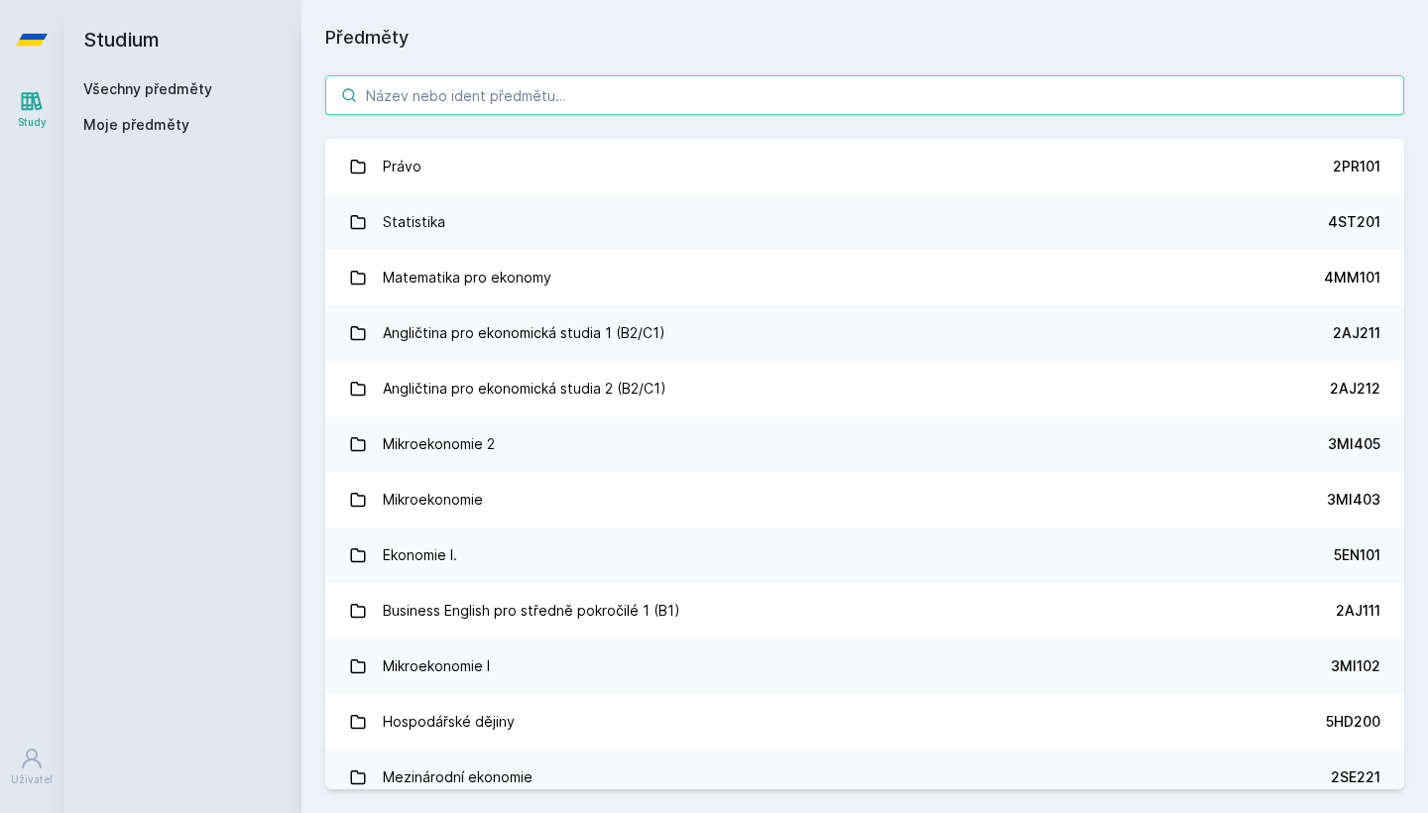
click at [448, 101] on input "search" at bounding box center [864, 95] width 1079 height 40
type input "š"
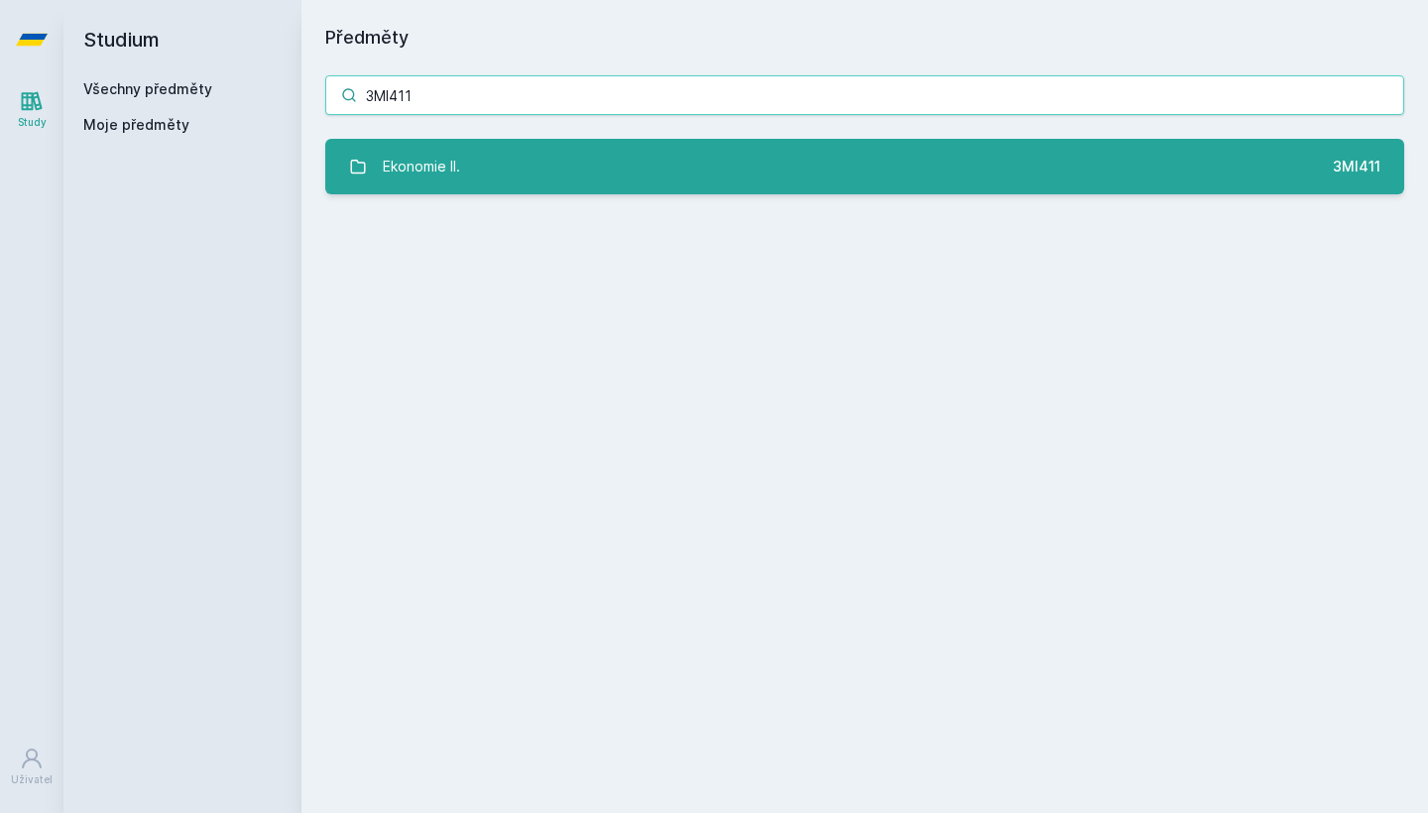
type input "3MI411"
click at [463, 171] on link "Ekonomie II. 3MI411" at bounding box center [864, 167] width 1079 height 56
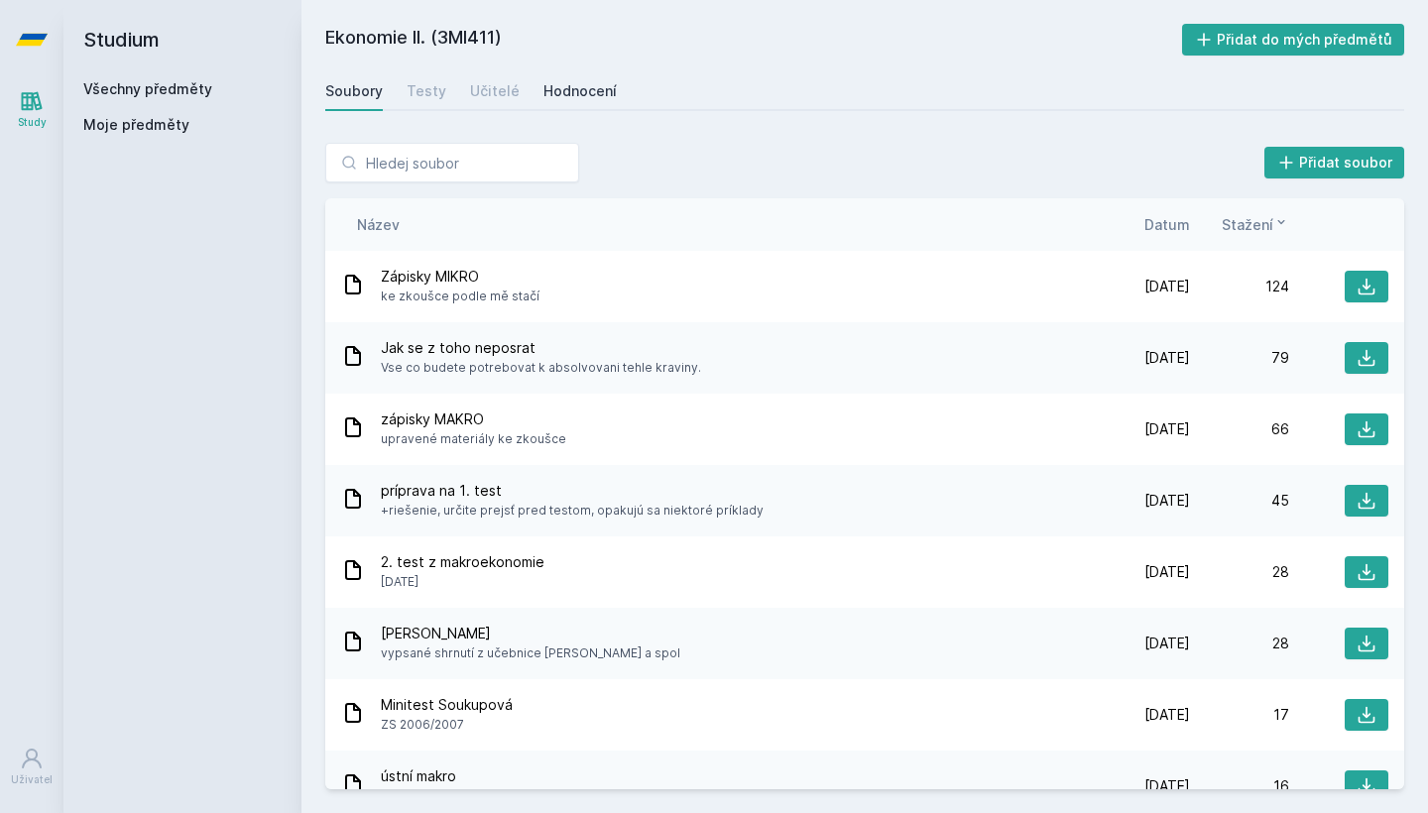
click at [561, 90] on div "Hodnocení" at bounding box center [579, 91] width 73 height 20
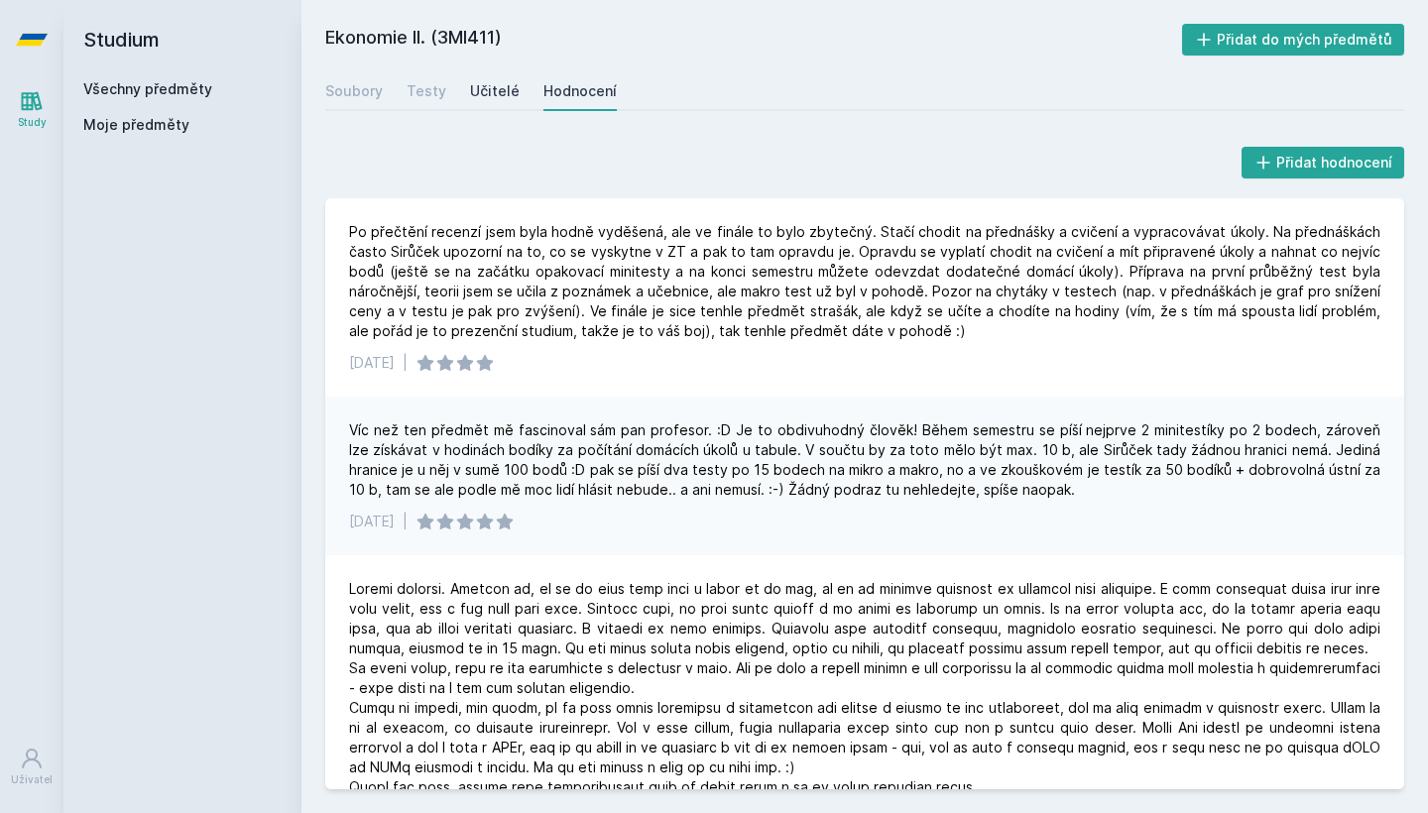
click at [486, 97] on div "Učitelé" at bounding box center [495, 91] width 50 height 20
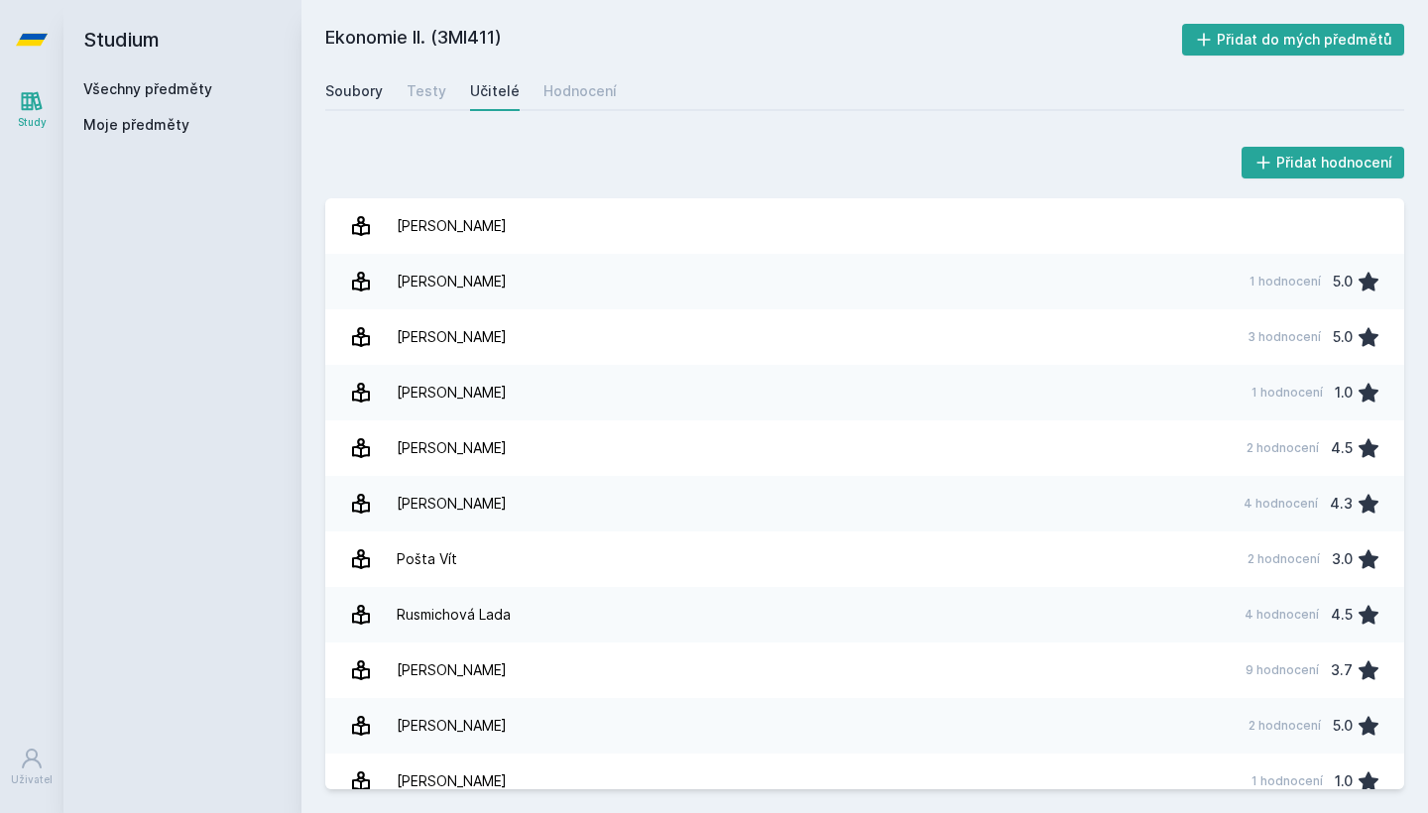
click at [344, 95] on div "Soubory" at bounding box center [354, 91] width 58 height 20
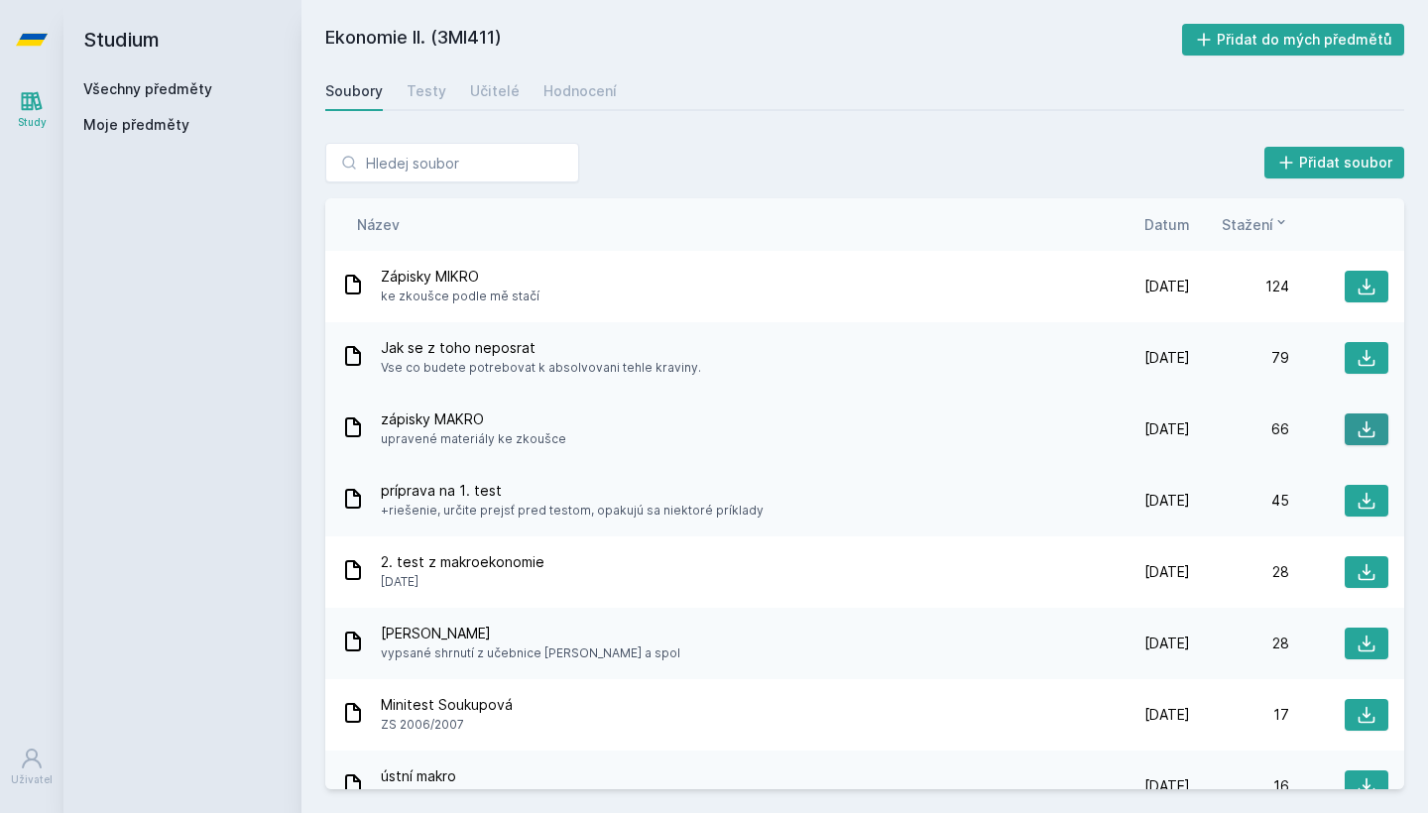
click at [1357, 424] on icon at bounding box center [1367, 429] width 20 height 20
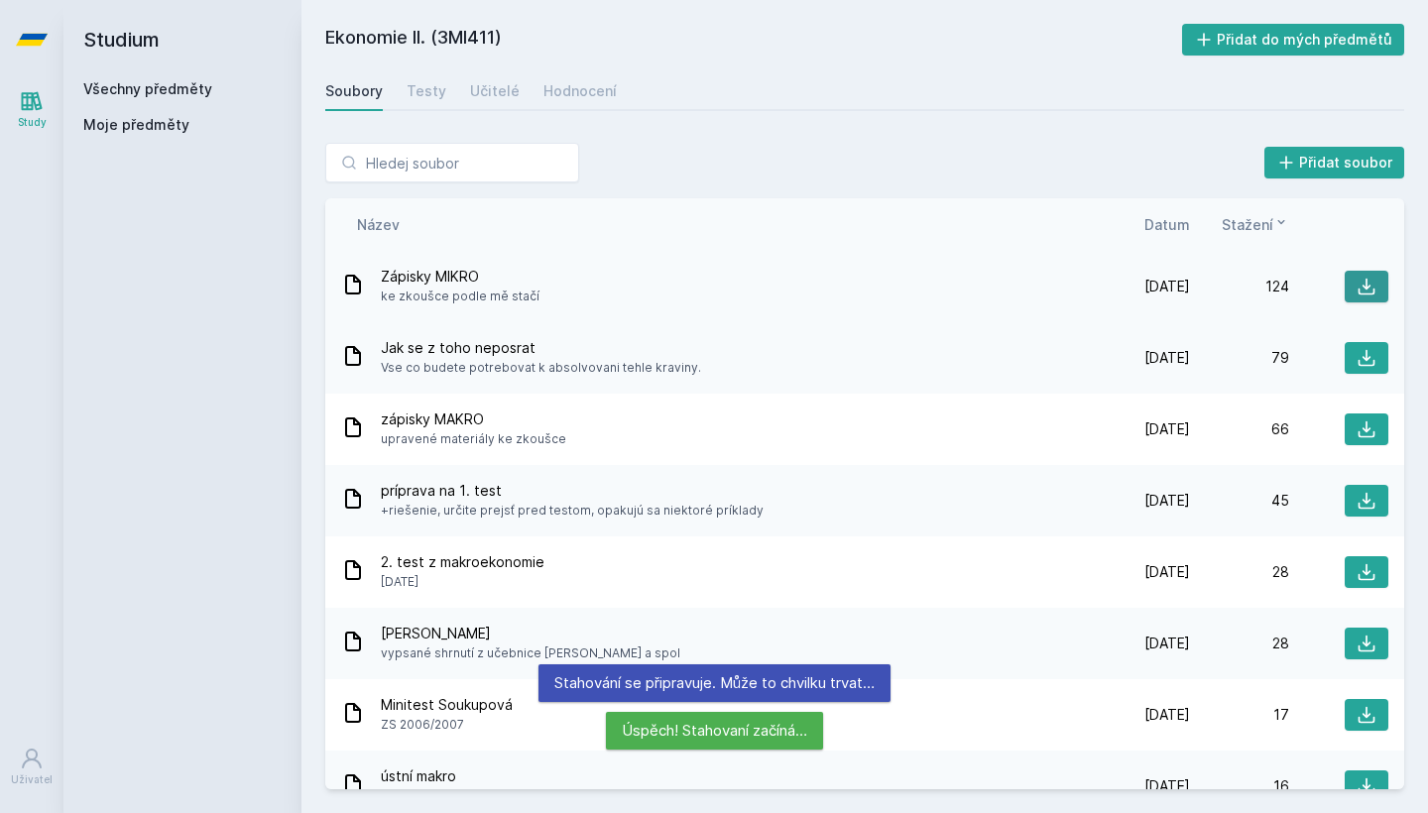
click at [1357, 283] on icon at bounding box center [1367, 287] width 20 height 20
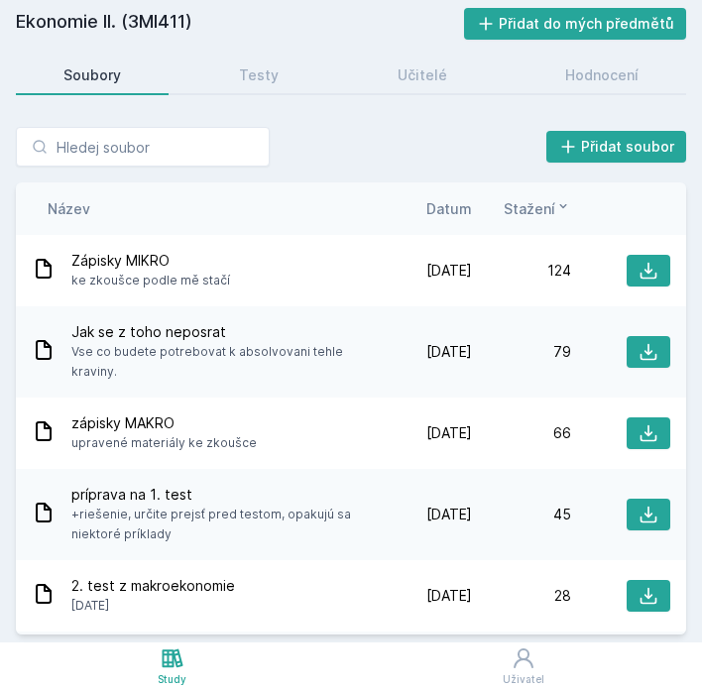
click at [357, 125] on div "Přidat soubor Řazení: Název Datum Stažení Název Datum Stažení Zápisky MIKRO ke …" at bounding box center [351, 381] width 702 height 524
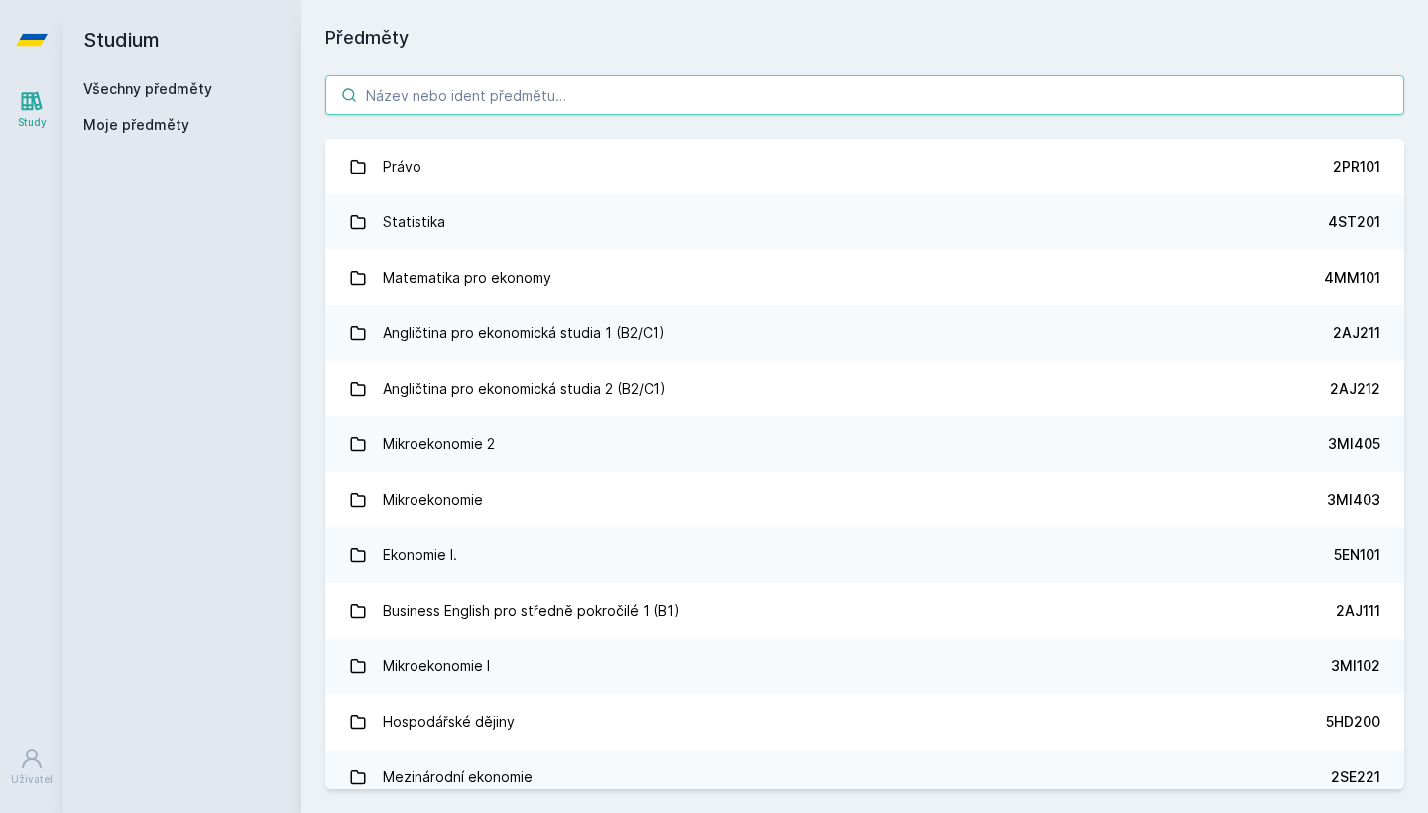
click at [505, 96] on input "search" at bounding box center [864, 95] width 1079 height 40
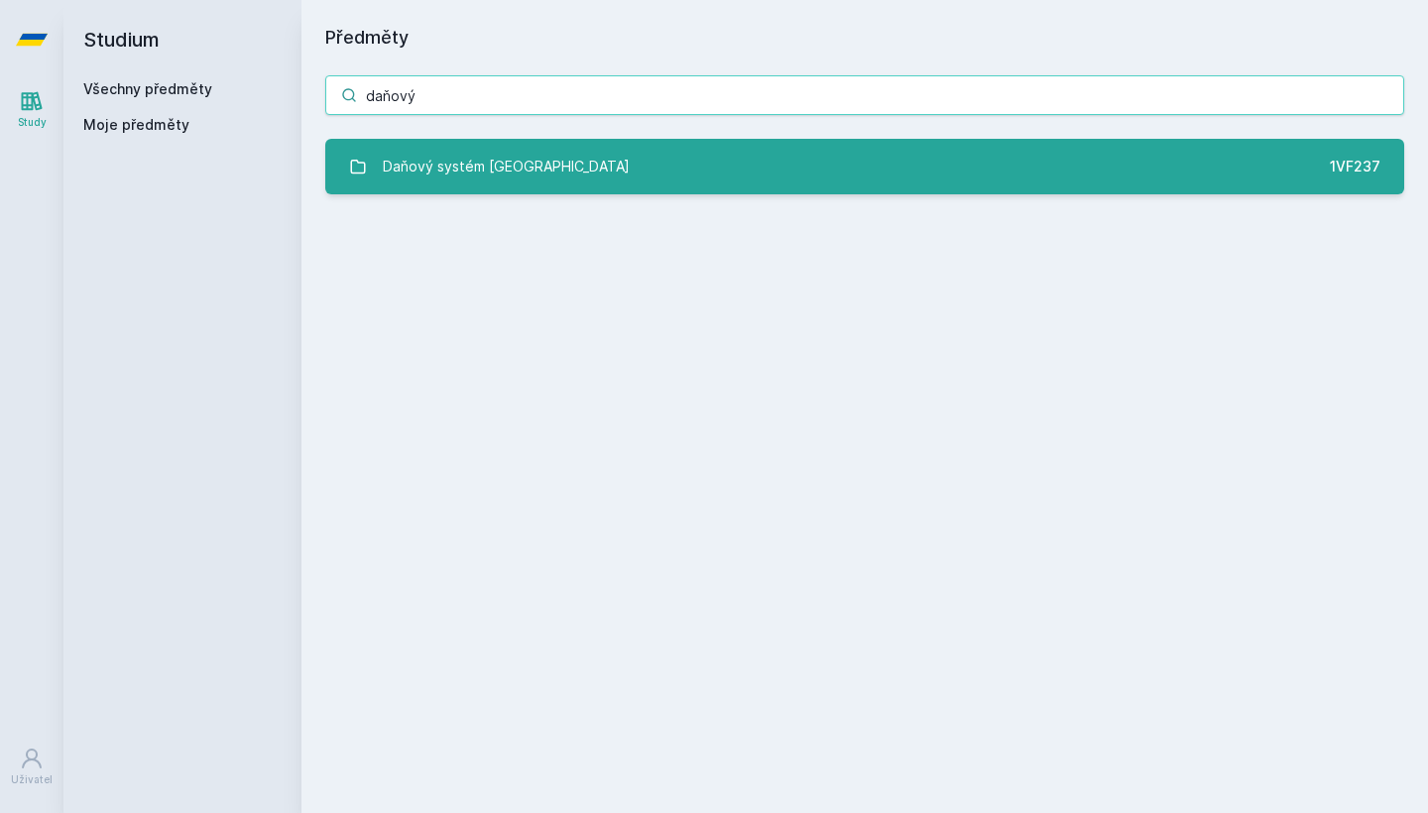
type input "daňový"
click at [626, 159] on link "Daňový systém České republiky 1VF237" at bounding box center [864, 167] width 1079 height 56
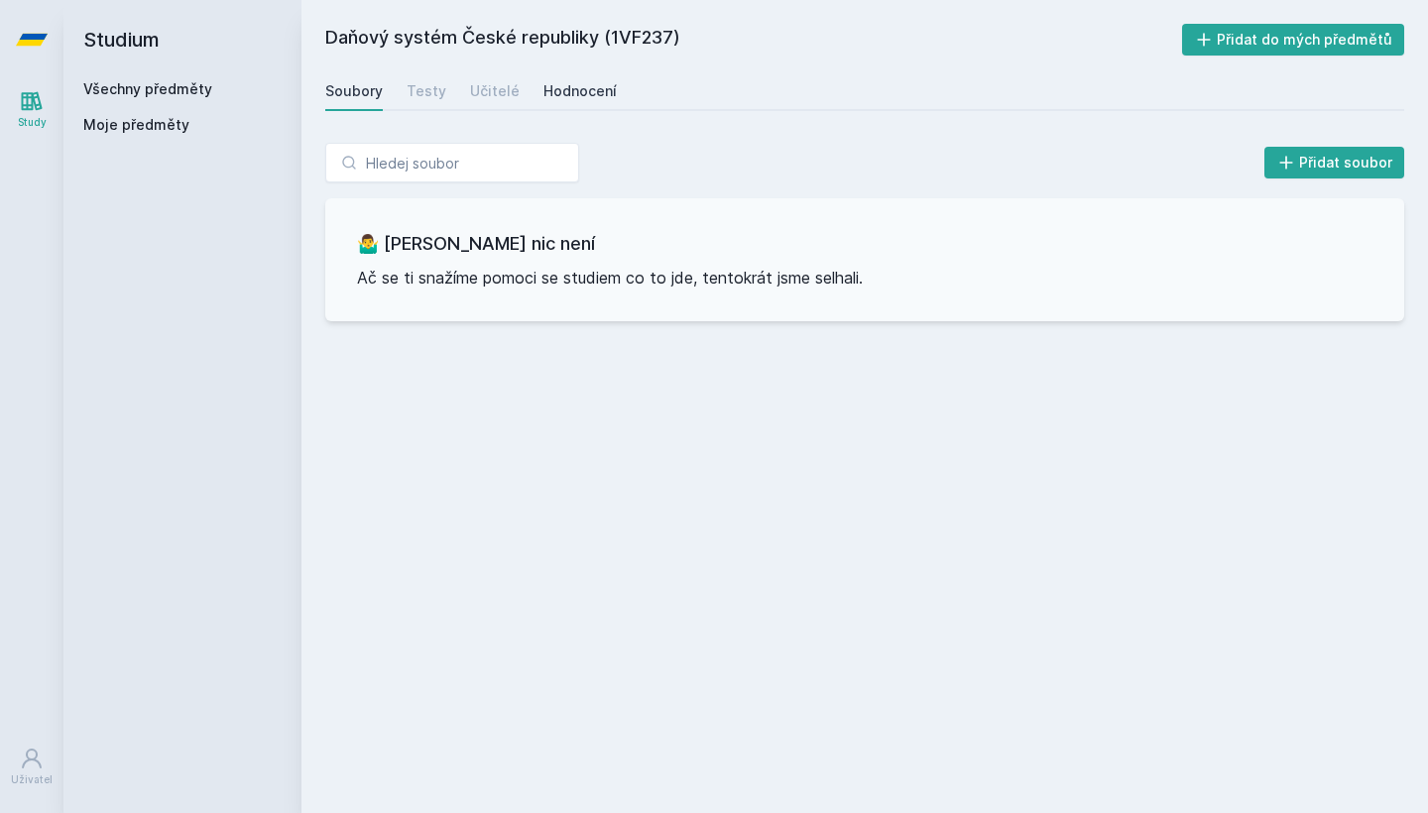
click at [586, 94] on div "Hodnocení" at bounding box center [579, 91] width 73 height 20
click at [470, 91] on div "Učitelé" at bounding box center [495, 91] width 50 height 20
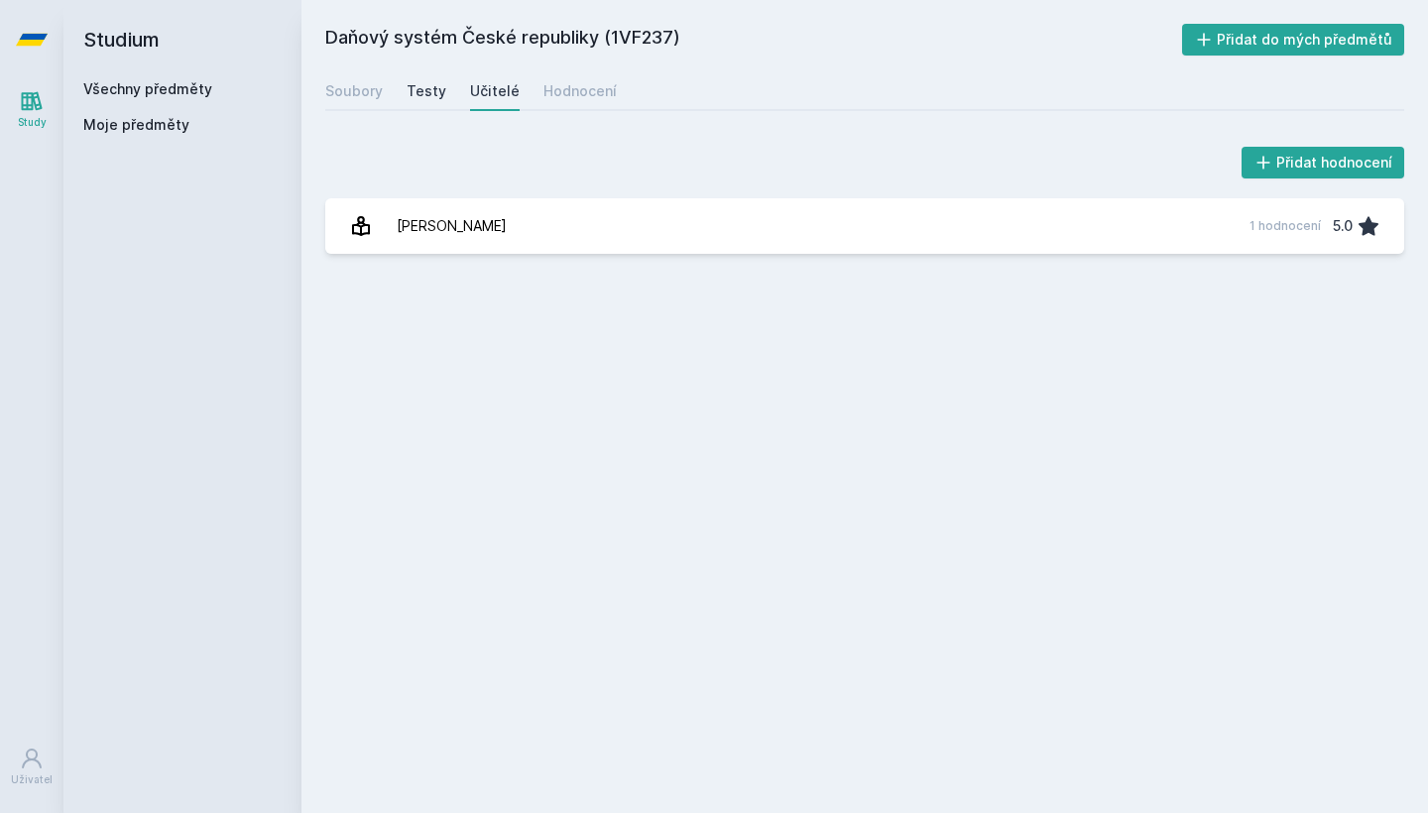
click at [407, 93] on div "Testy" at bounding box center [427, 91] width 40 height 20
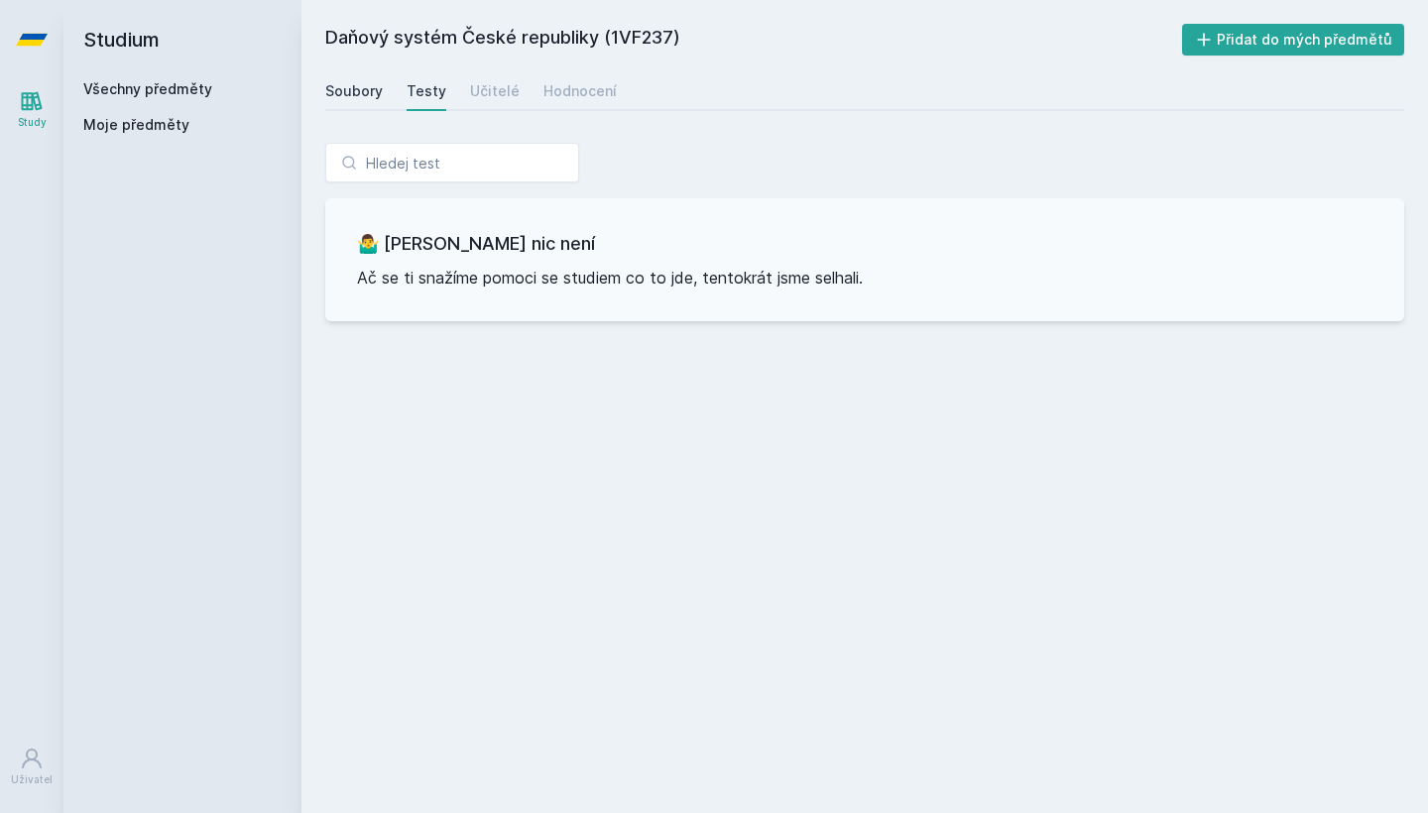
click at [336, 83] on div "Soubory" at bounding box center [354, 91] width 58 height 20
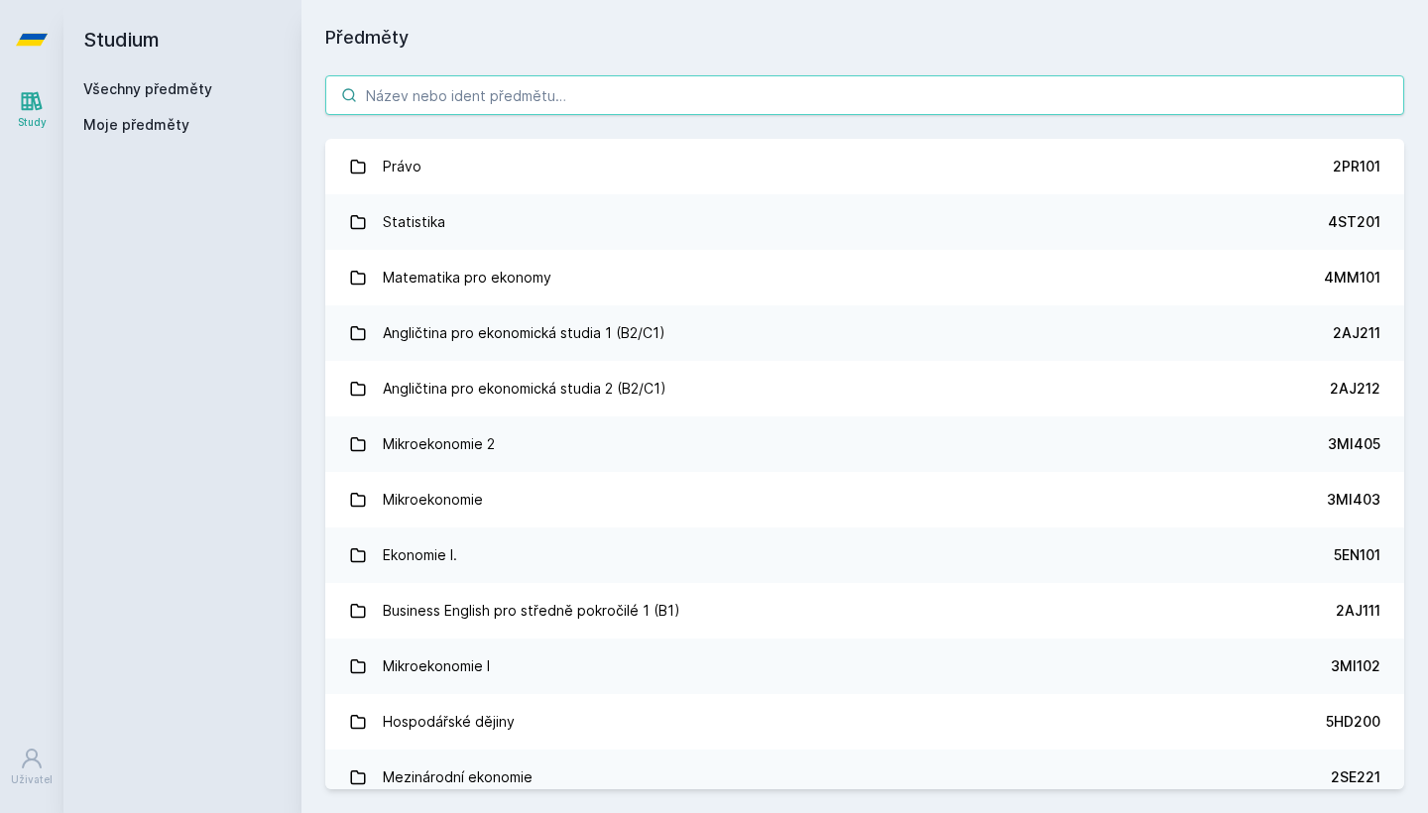
click at [414, 100] on input "search" at bounding box center [864, 95] width 1079 height 40
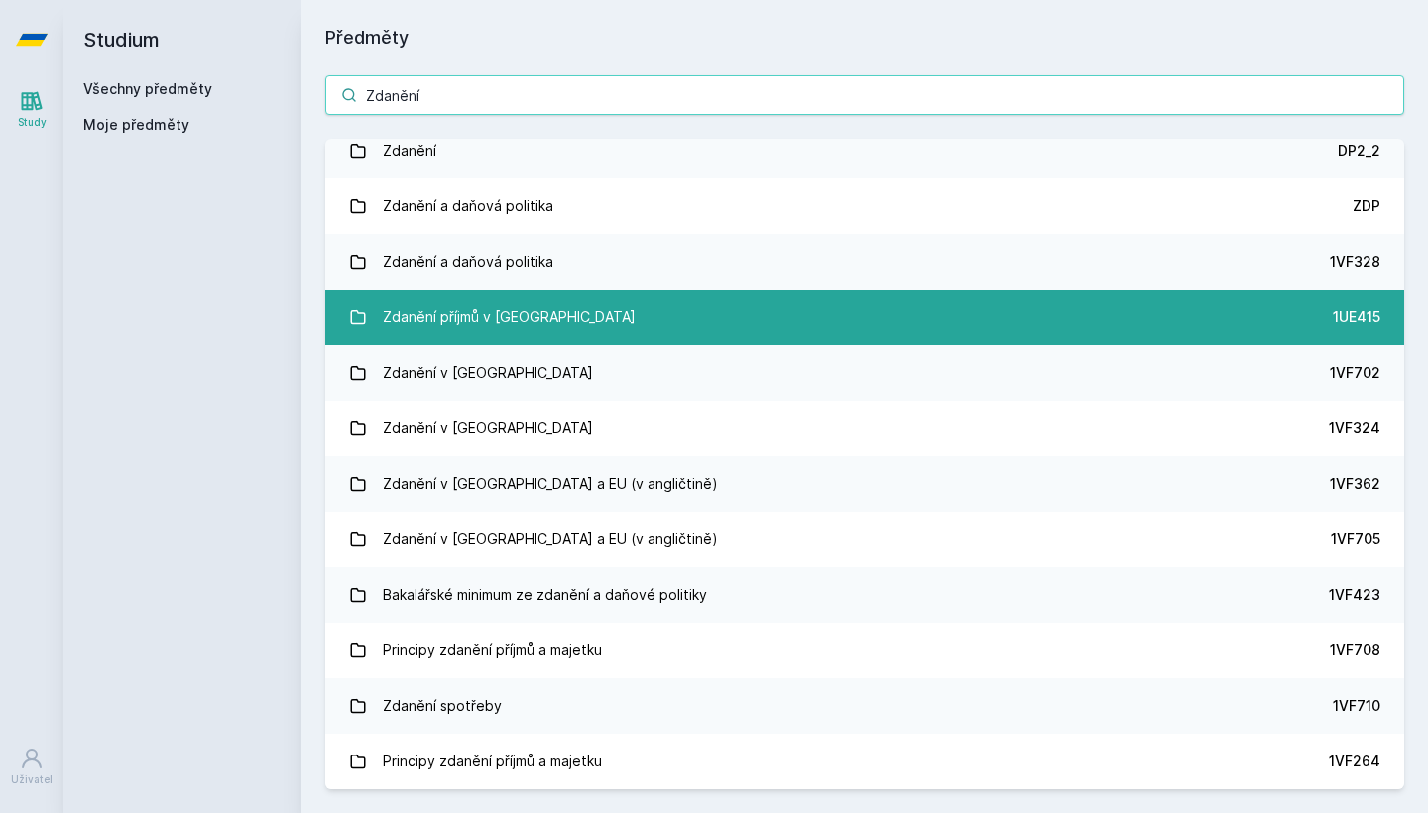
scroll to position [627, 0]
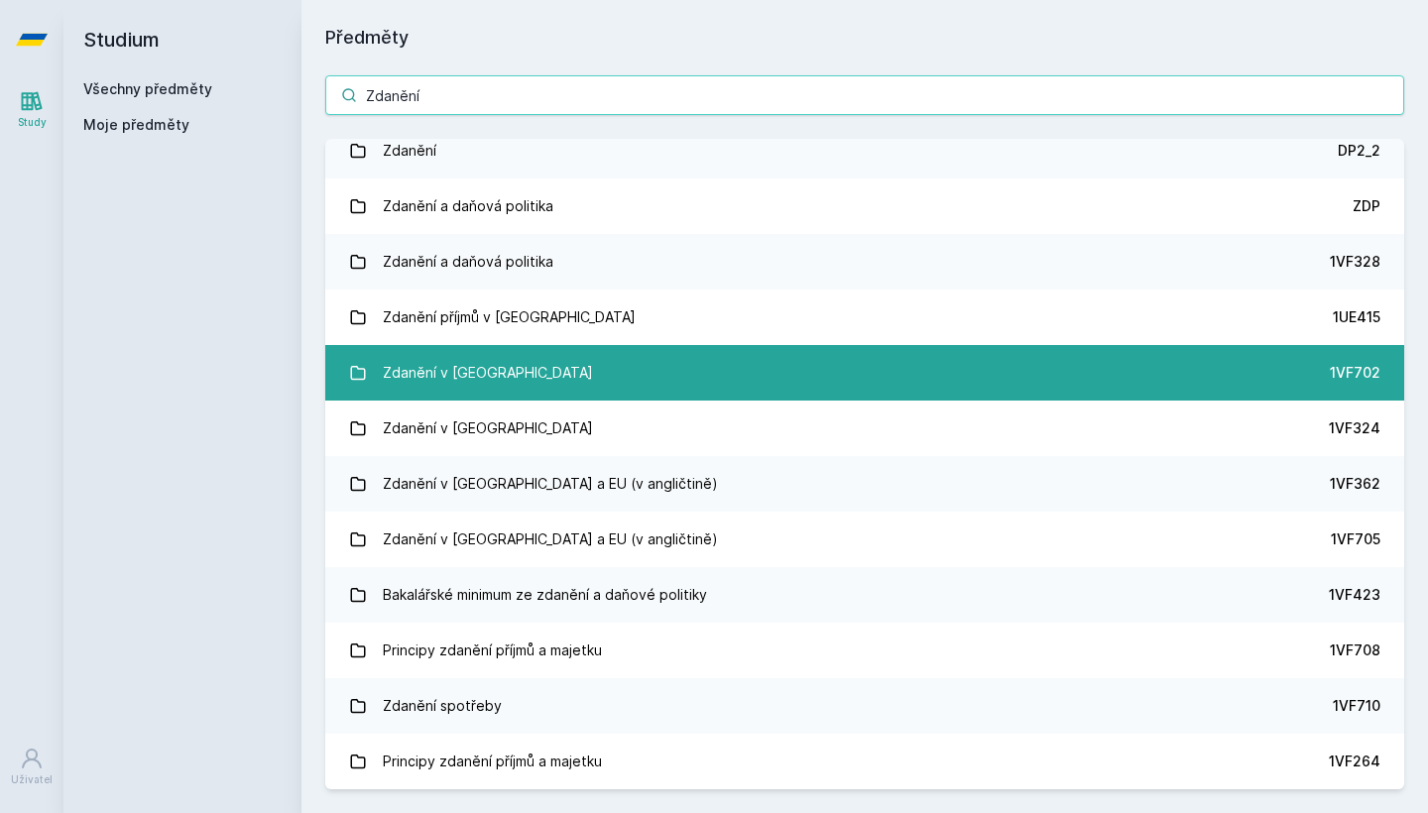
type input "Zdanění"
click at [514, 359] on div "Zdanění v [GEOGRAPHIC_DATA]" at bounding box center [488, 373] width 210 height 40
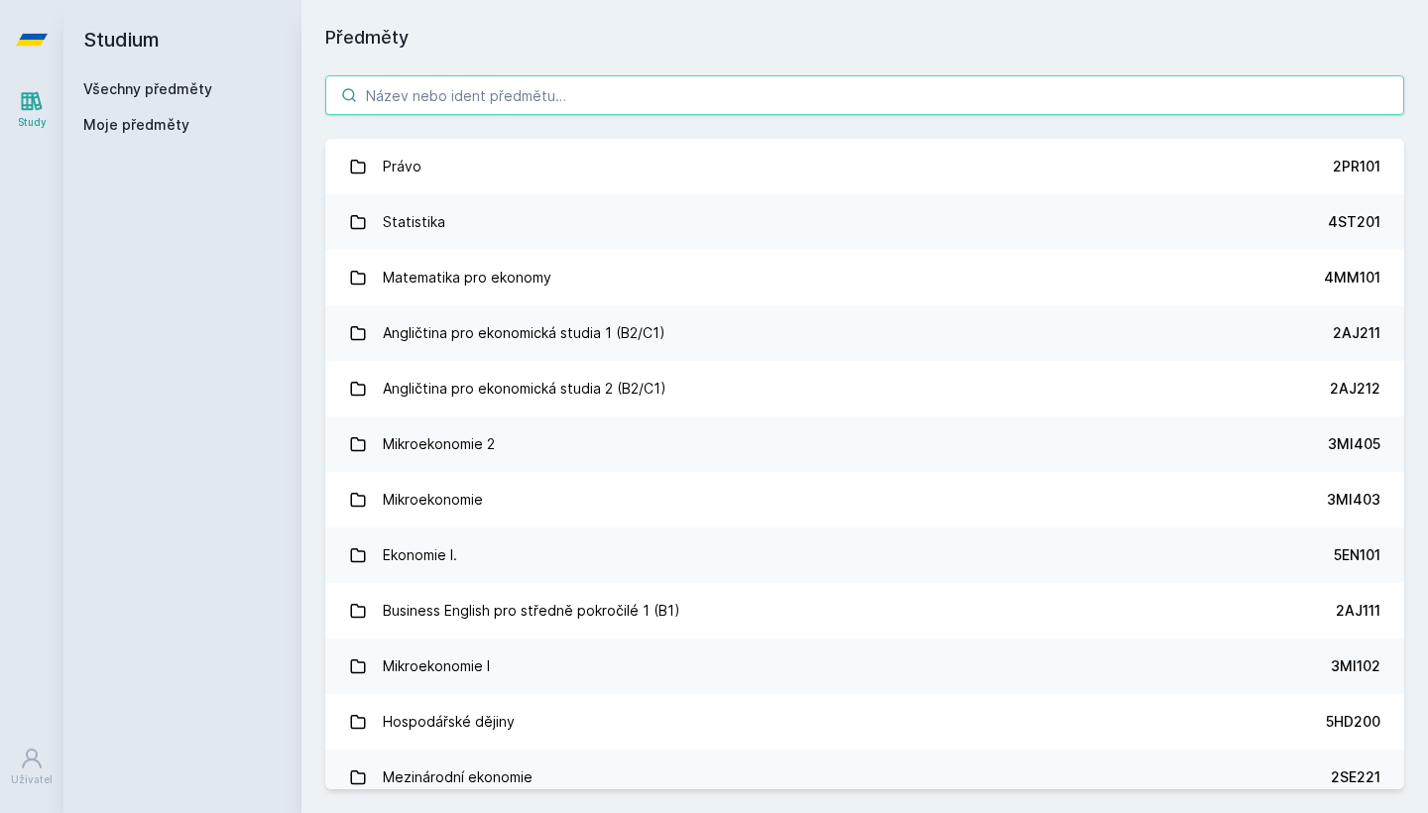
click at [390, 85] on input "search" at bounding box center [864, 95] width 1079 height 40
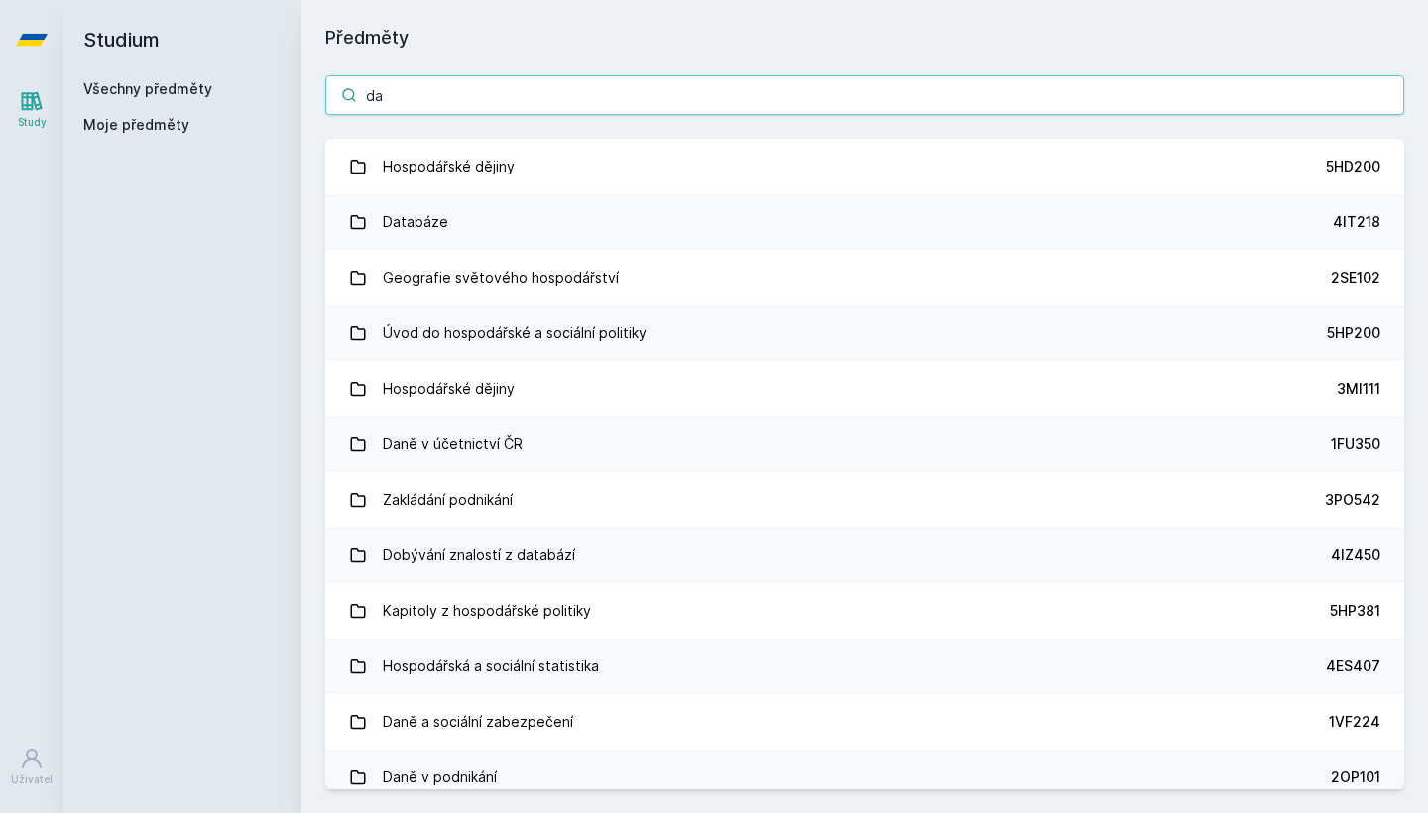
click at [502, 92] on input "da" at bounding box center [864, 95] width 1079 height 40
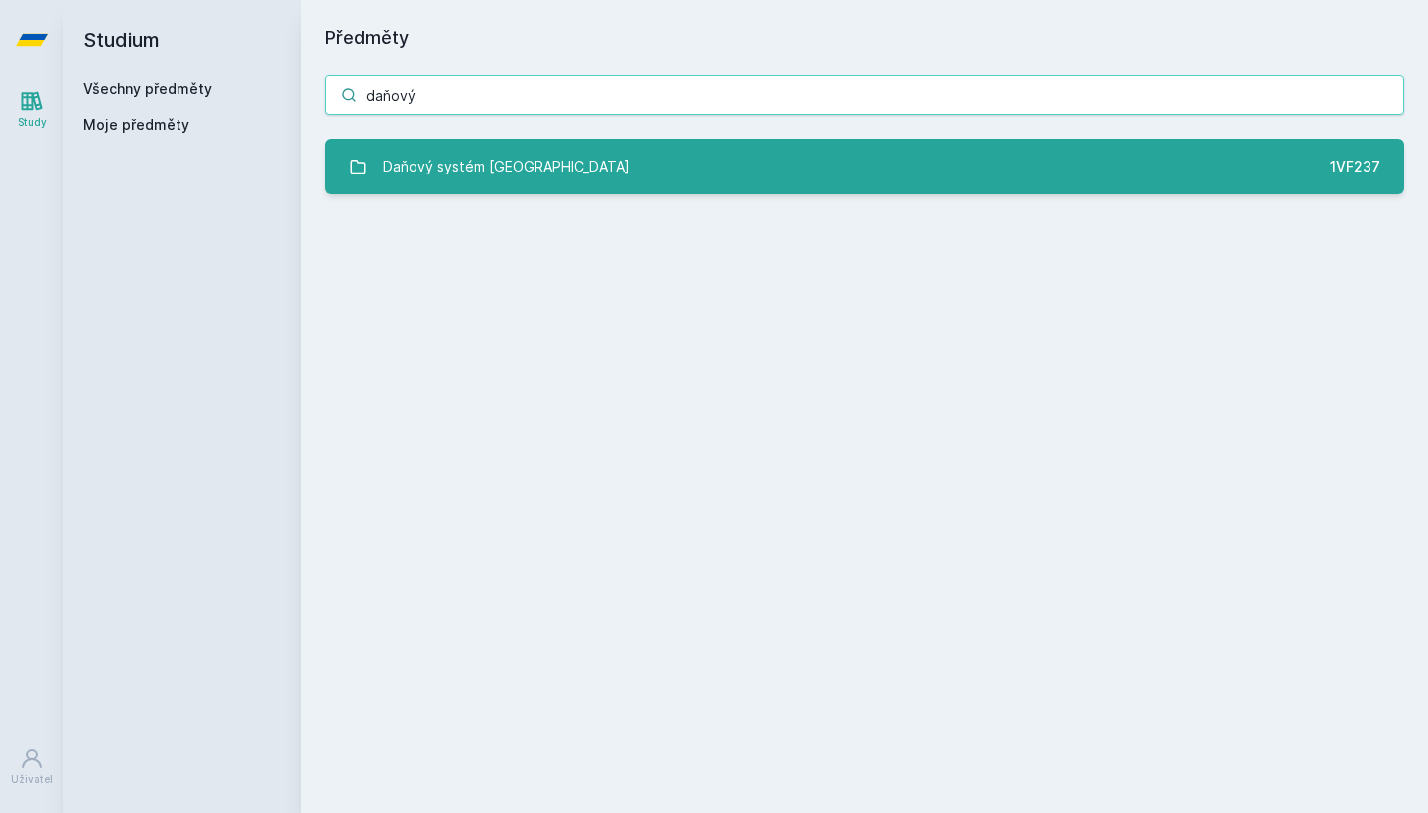
type input "daňový"
click at [620, 165] on link "Daňový systém České republiky 1VF237" at bounding box center [864, 167] width 1079 height 56
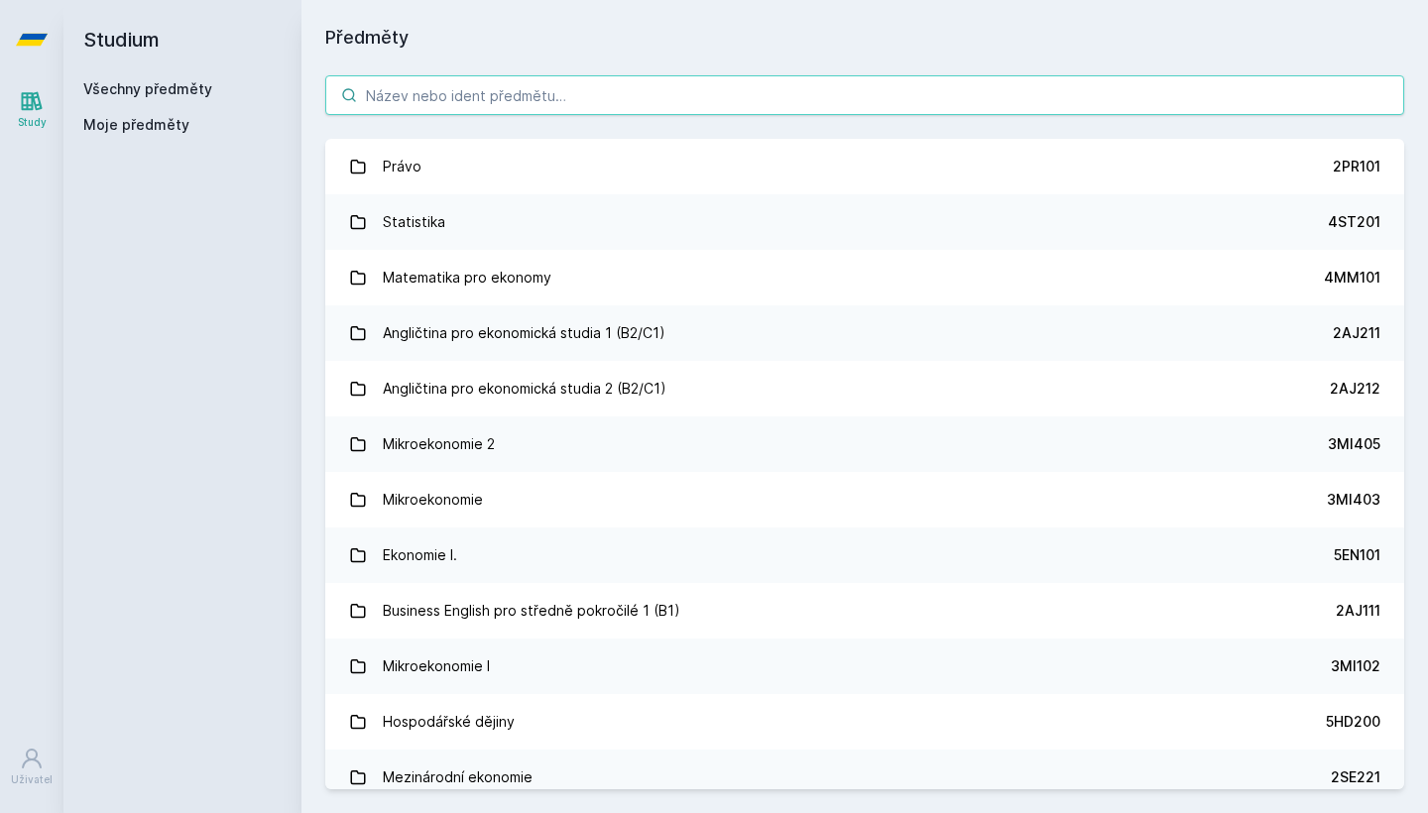
click at [473, 88] on input "search" at bounding box center [864, 95] width 1079 height 40
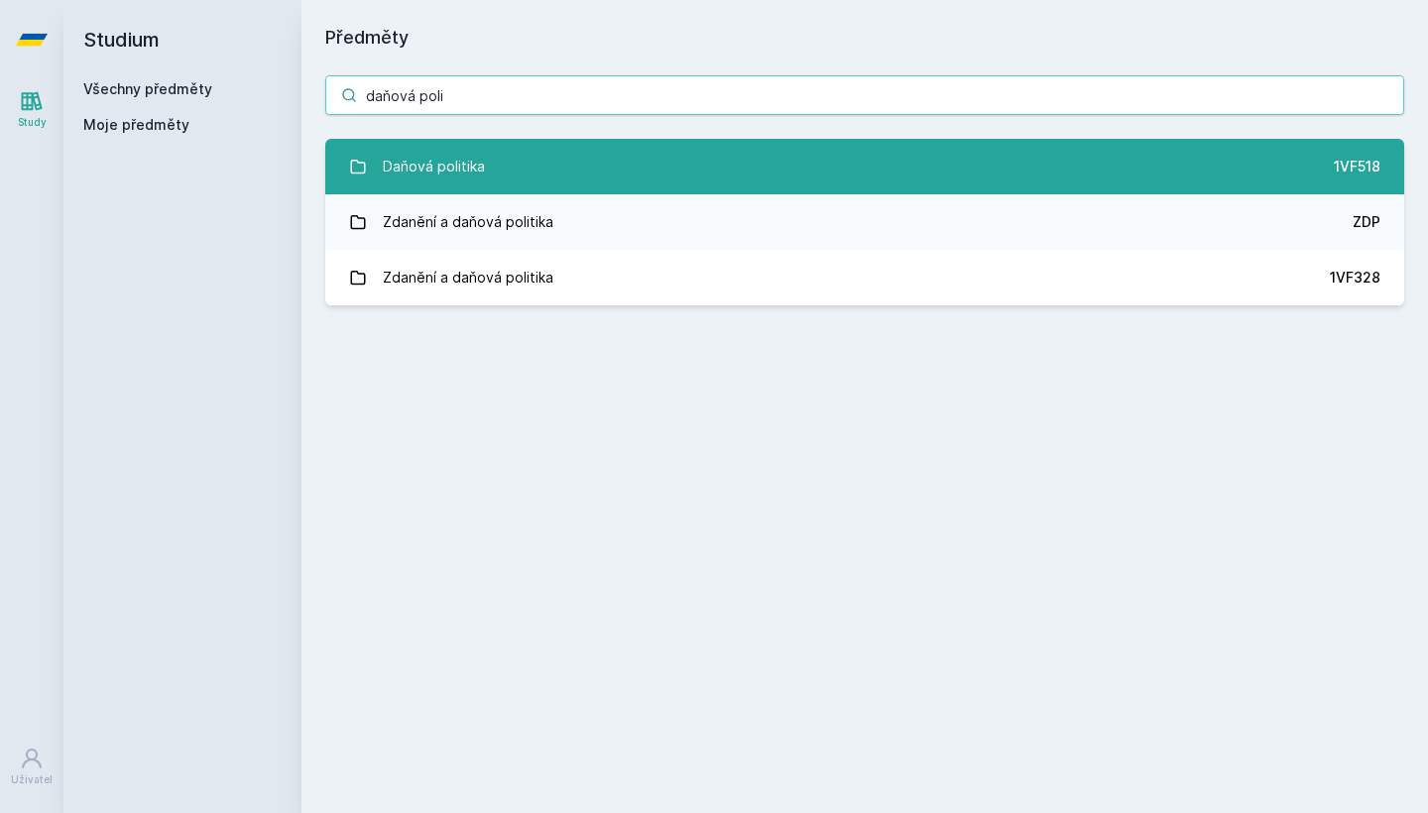
type input "daňová poli"
click at [613, 175] on link "Daňová politika 1VF518" at bounding box center [864, 167] width 1079 height 56
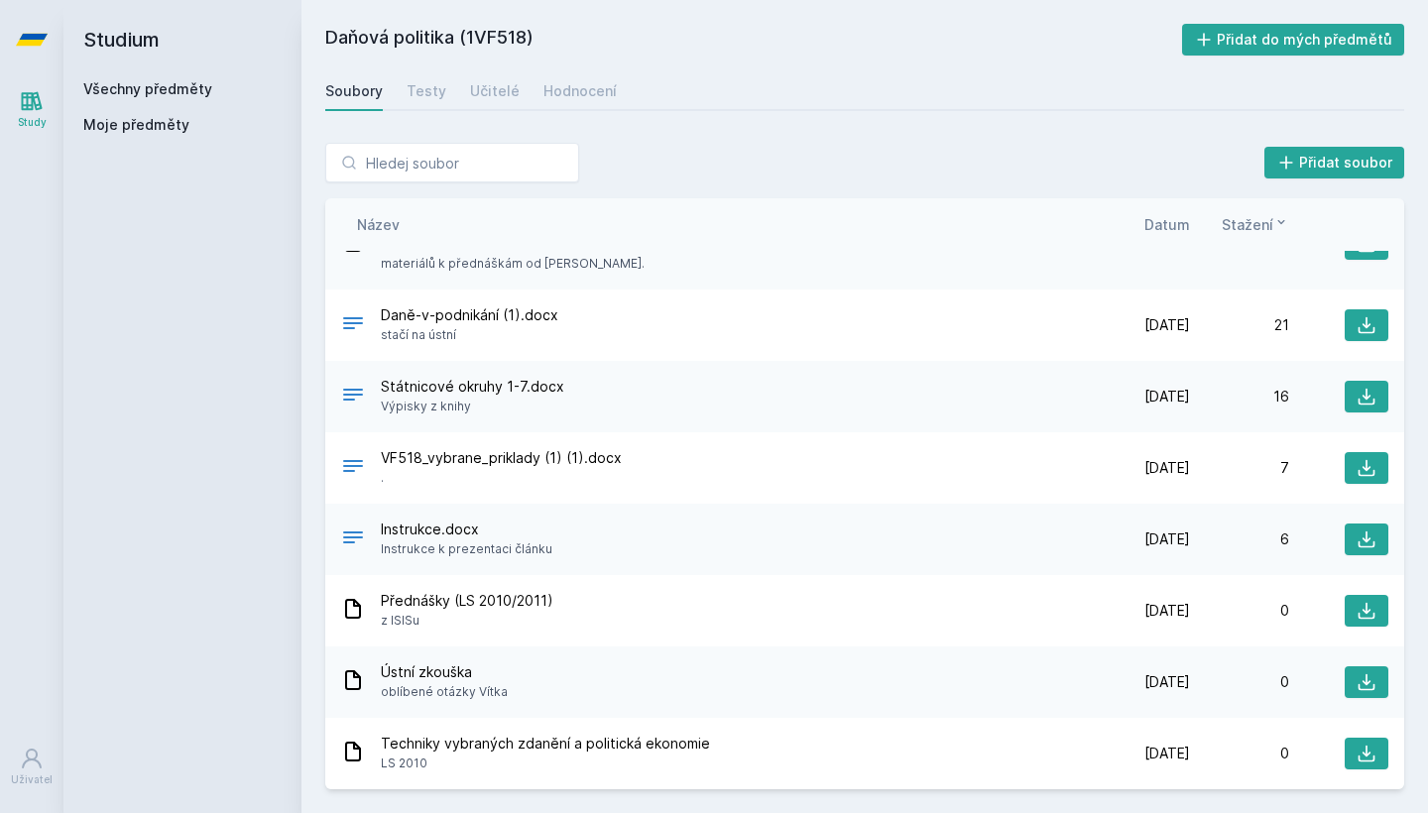
scroll to position [124, 0]
click at [1357, 326] on icon at bounding box center [1367, 325] width 20 height 20
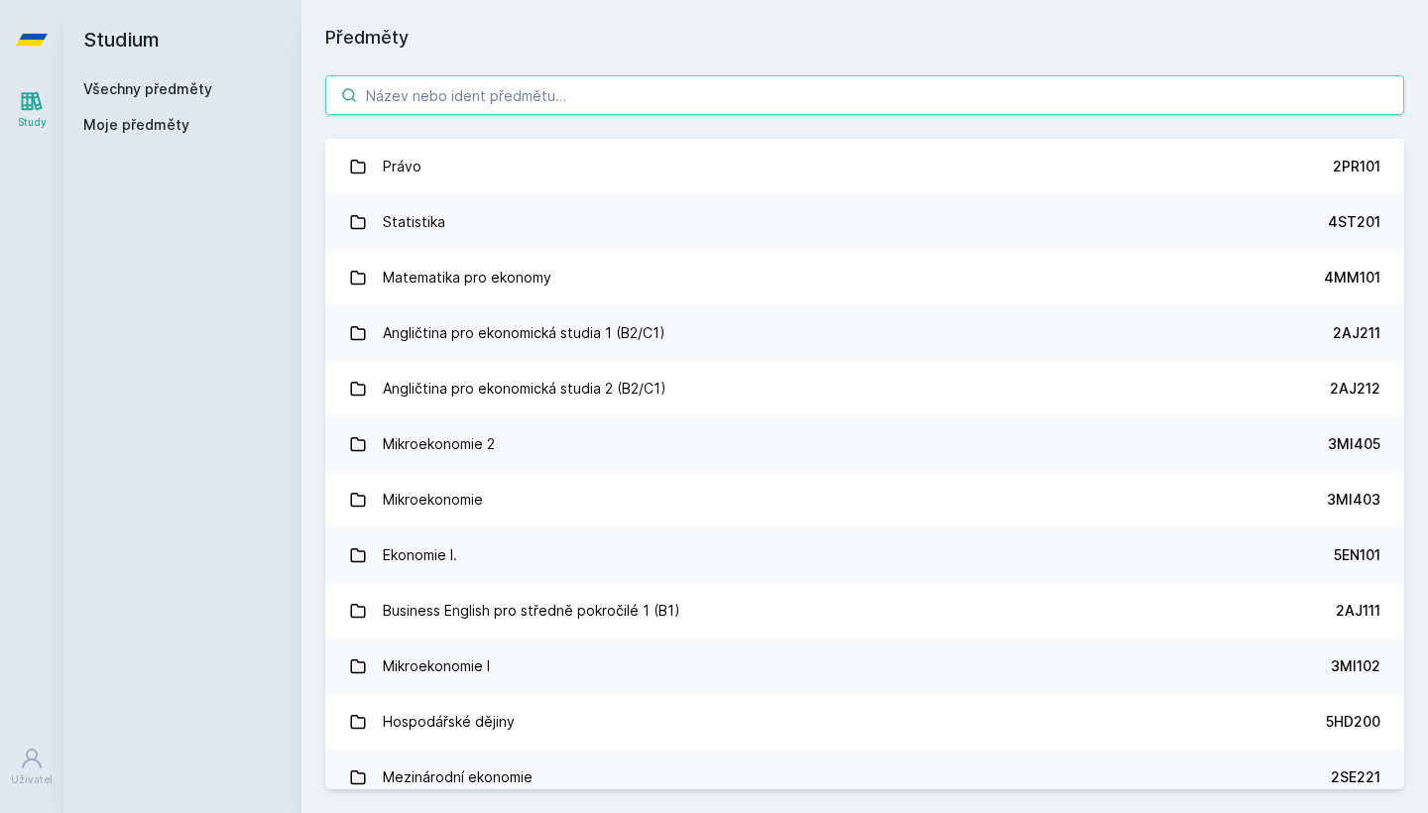
click at [417, 107] on input "search" at bounding box center [864, 95] width 1079 height 40
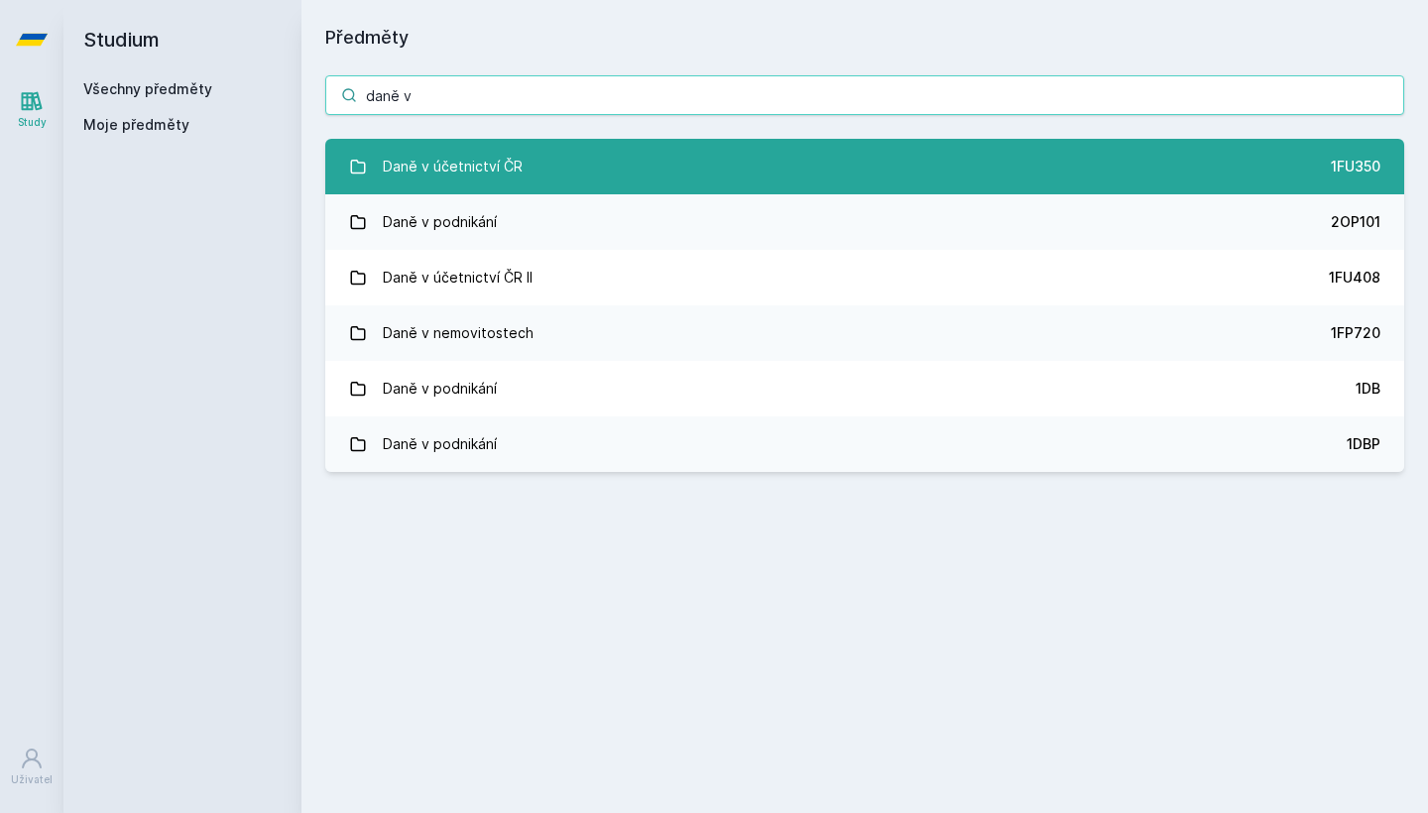
type input "daně v"
click at [626, 163] on link "Daně v účetnictví ČR 1FU350" at bounding box center [864, 167] width 1079 height 56
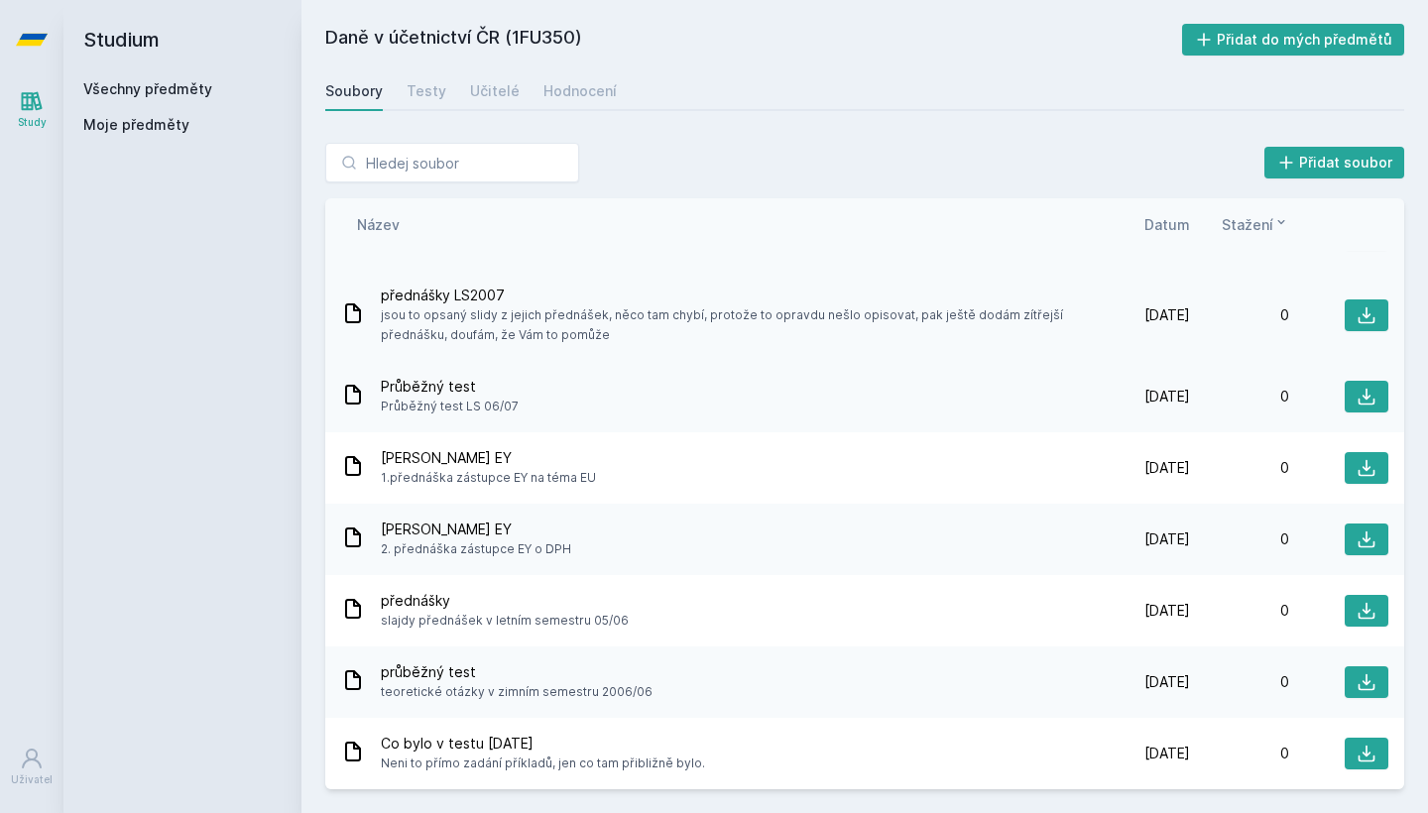
scroll to position [1409, 0]
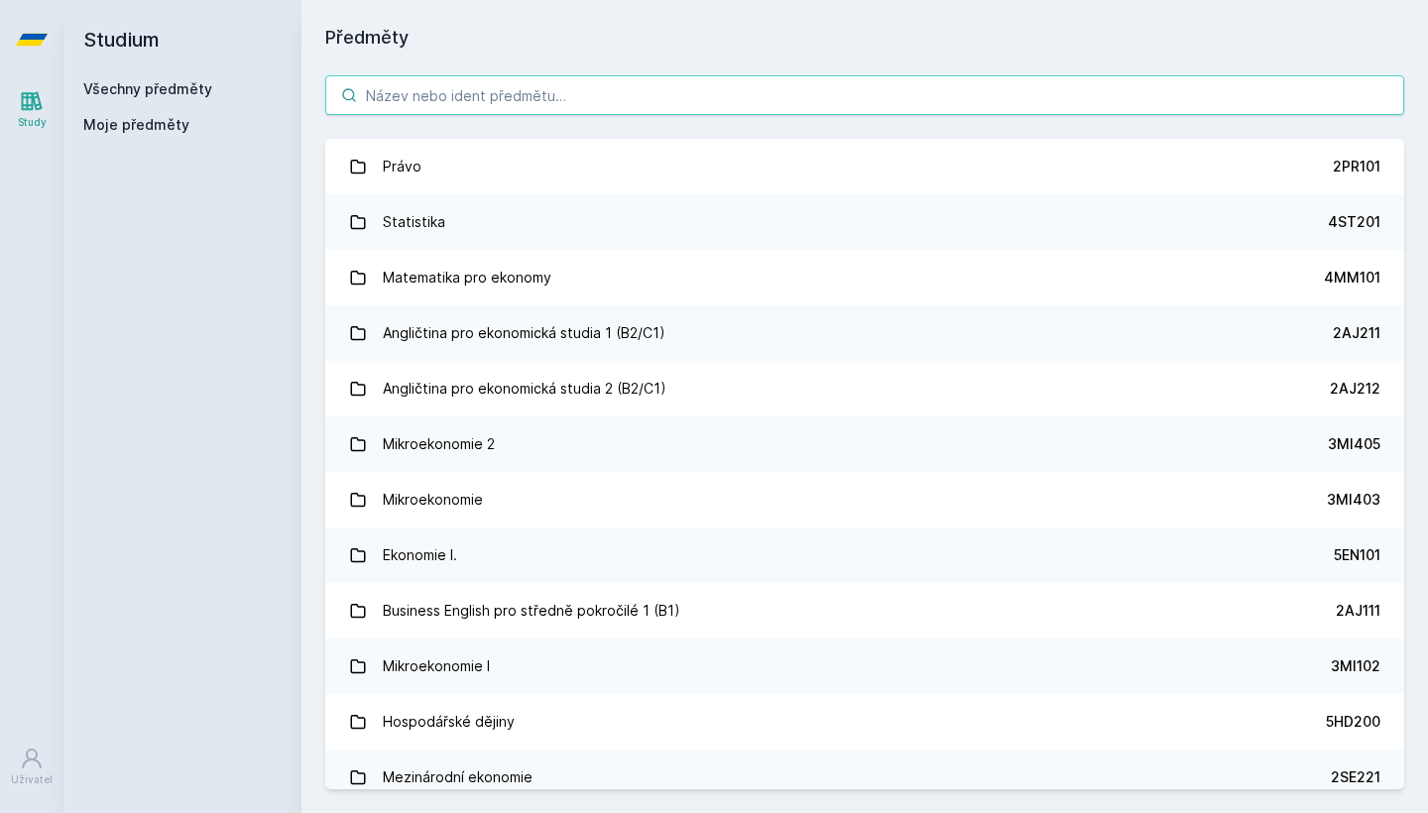
click at [517, 87] on input "search" at bounding box center [864, 95] width 1079 height 40
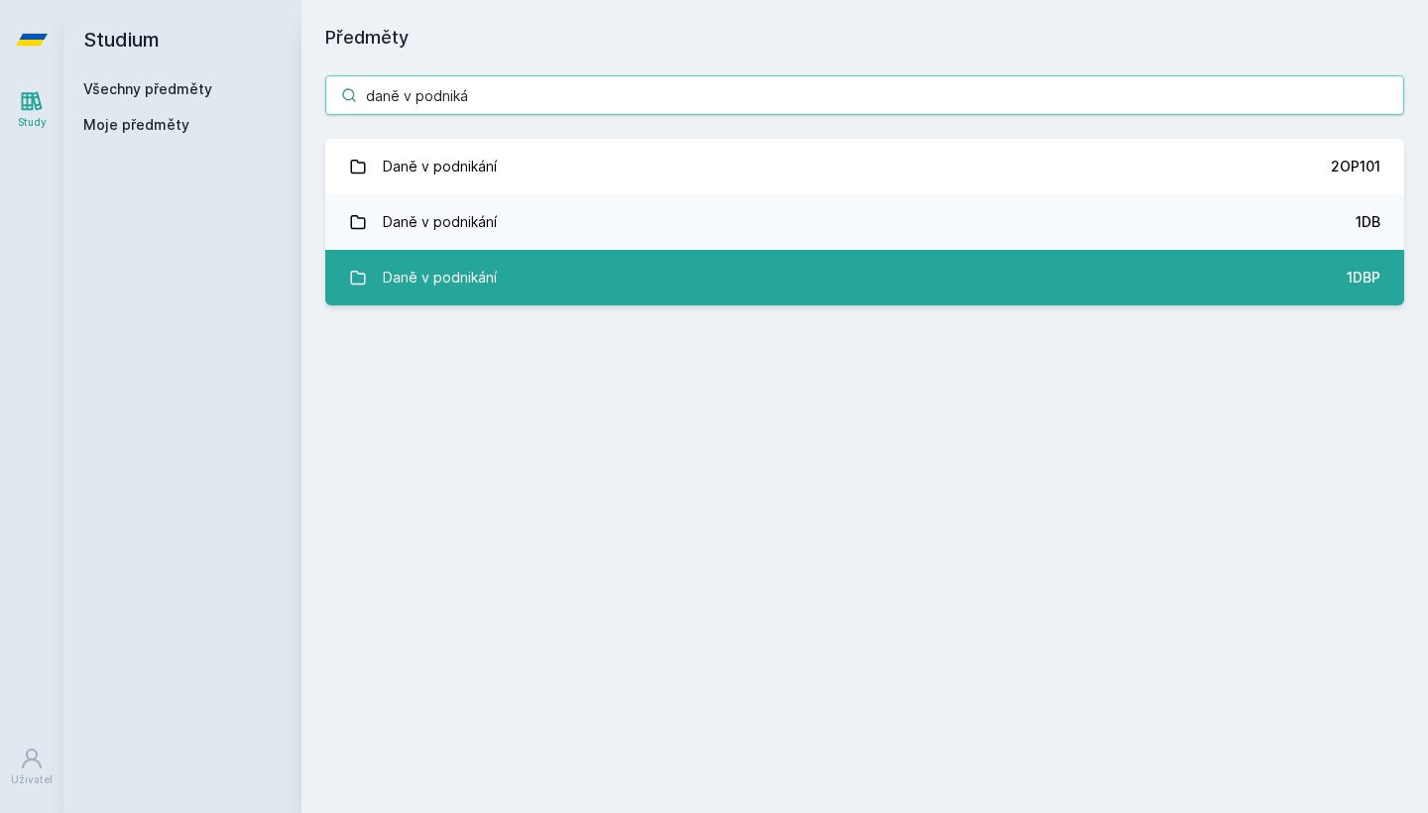
type input "daně v podniká"
click at [844, 283] on link "Daně v podnikání 1DBP" at bounding box center [864, 278] width 1079 height 56
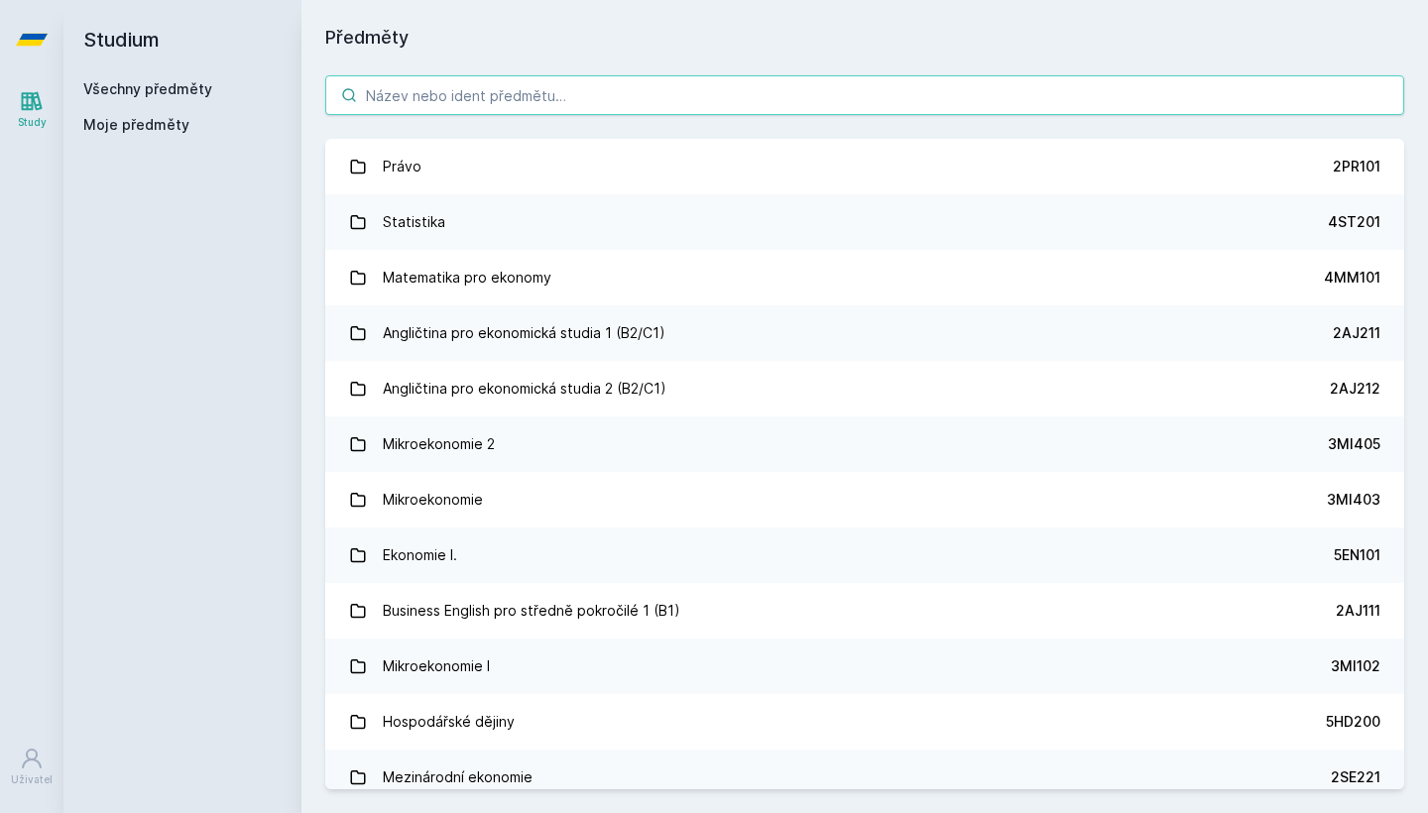
click at [523, 84] on input "search" at bounding box center [864, 95] width 1079 height 40
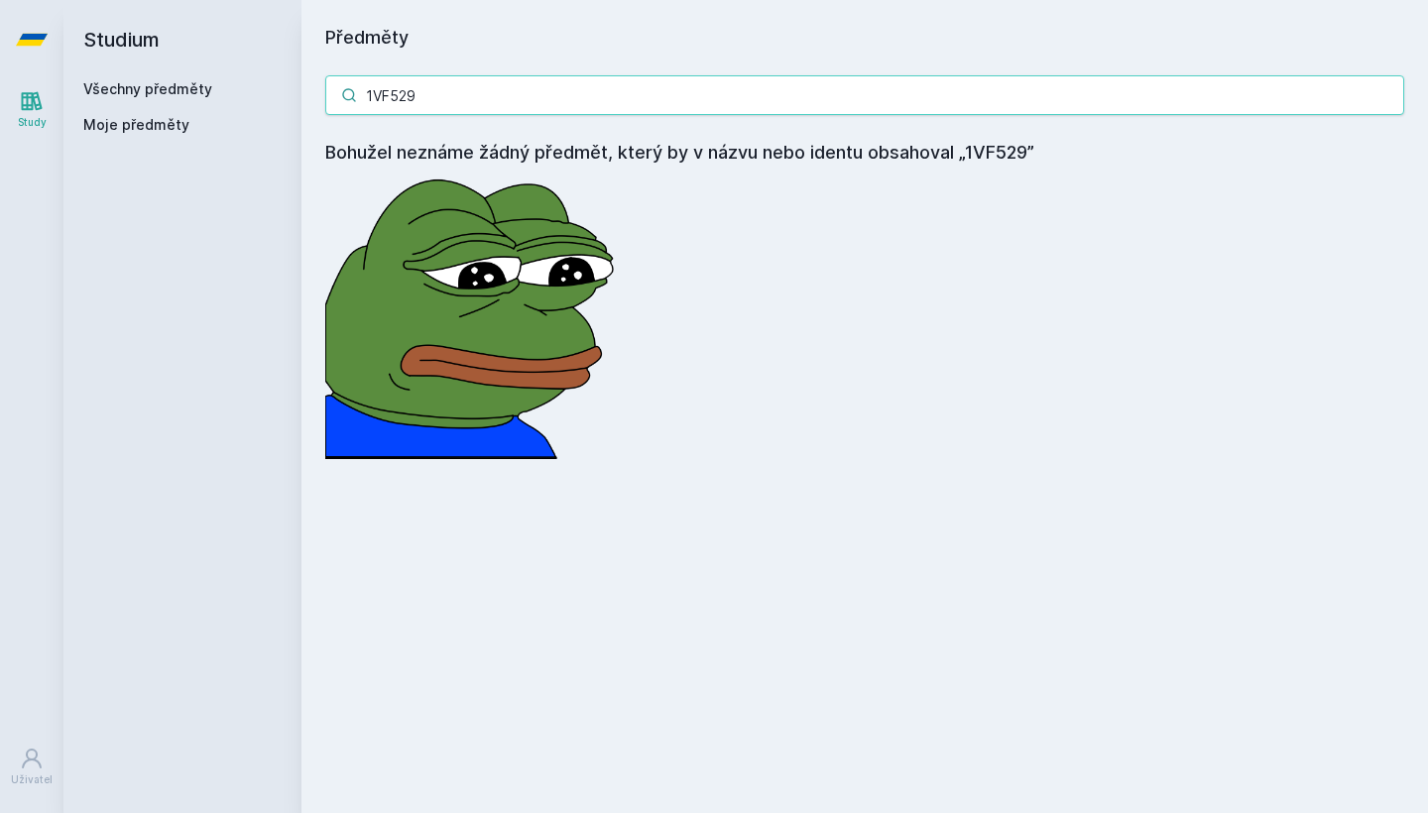
drag, startPoint x: 454, startPoint y: 99, endPoint x: 266, endPoint y: 91, distance: 188.6
click at [266, 91] on div "Studium Všechny předměty Moje předměty Předměty 1VF529 Bohužel neznáme žádný př…" at bounding box center [745, 406] width 1365 height 813
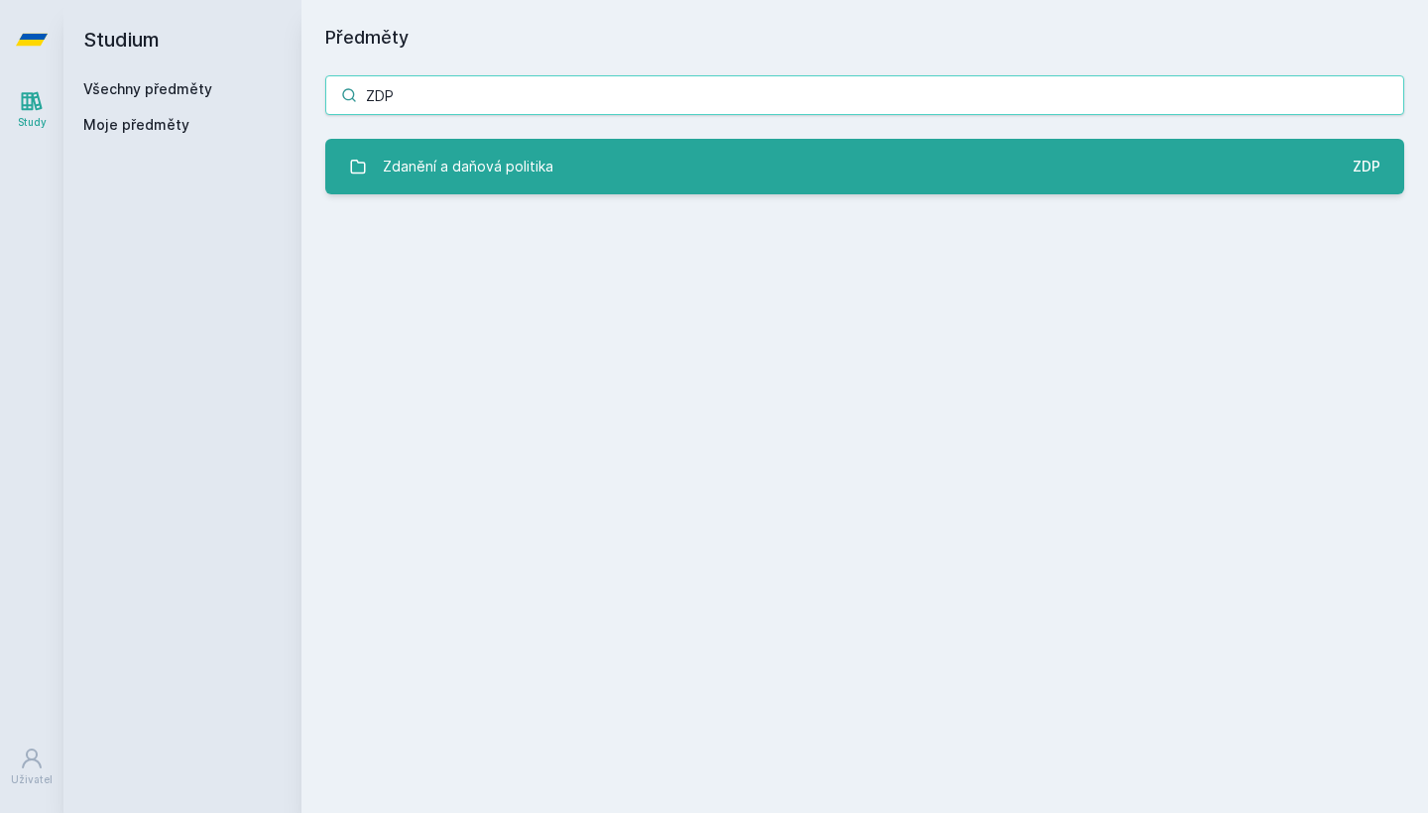
type input "ZDP"
click at [439, 143] on link "Zdanění a daňová politika ZDP" at bounding box center [864, 167] width 1079 height 56
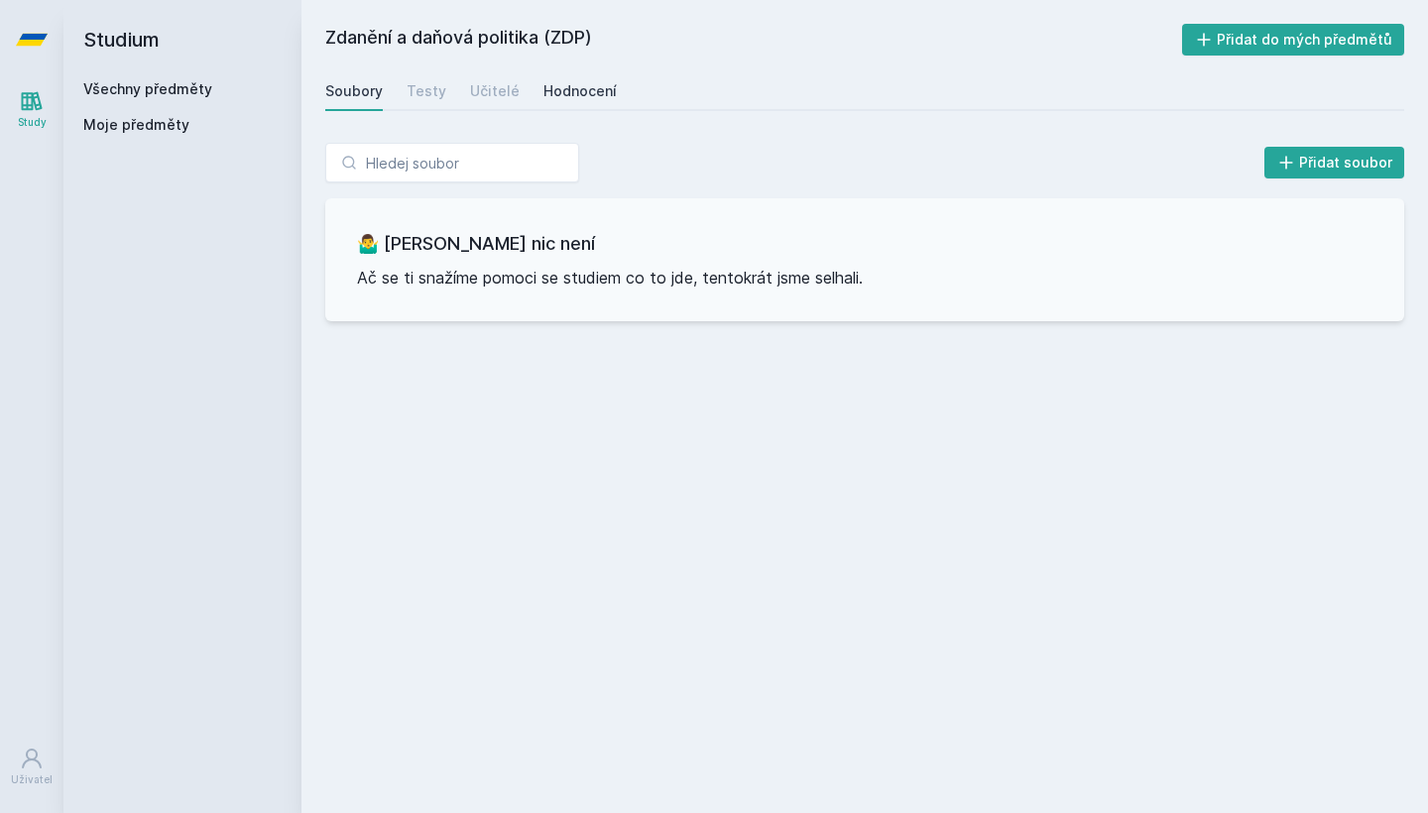
click at [557, 105] on link "Hodnocení" at bounding box center [579, 91] width 73 height 40
click at [435, 95] on div "Testy" at bounding box center [427, 91] width 40 height 20
click at [356, 95] on div "Soubory" at bounding box center [354, 91] width 58 height 20
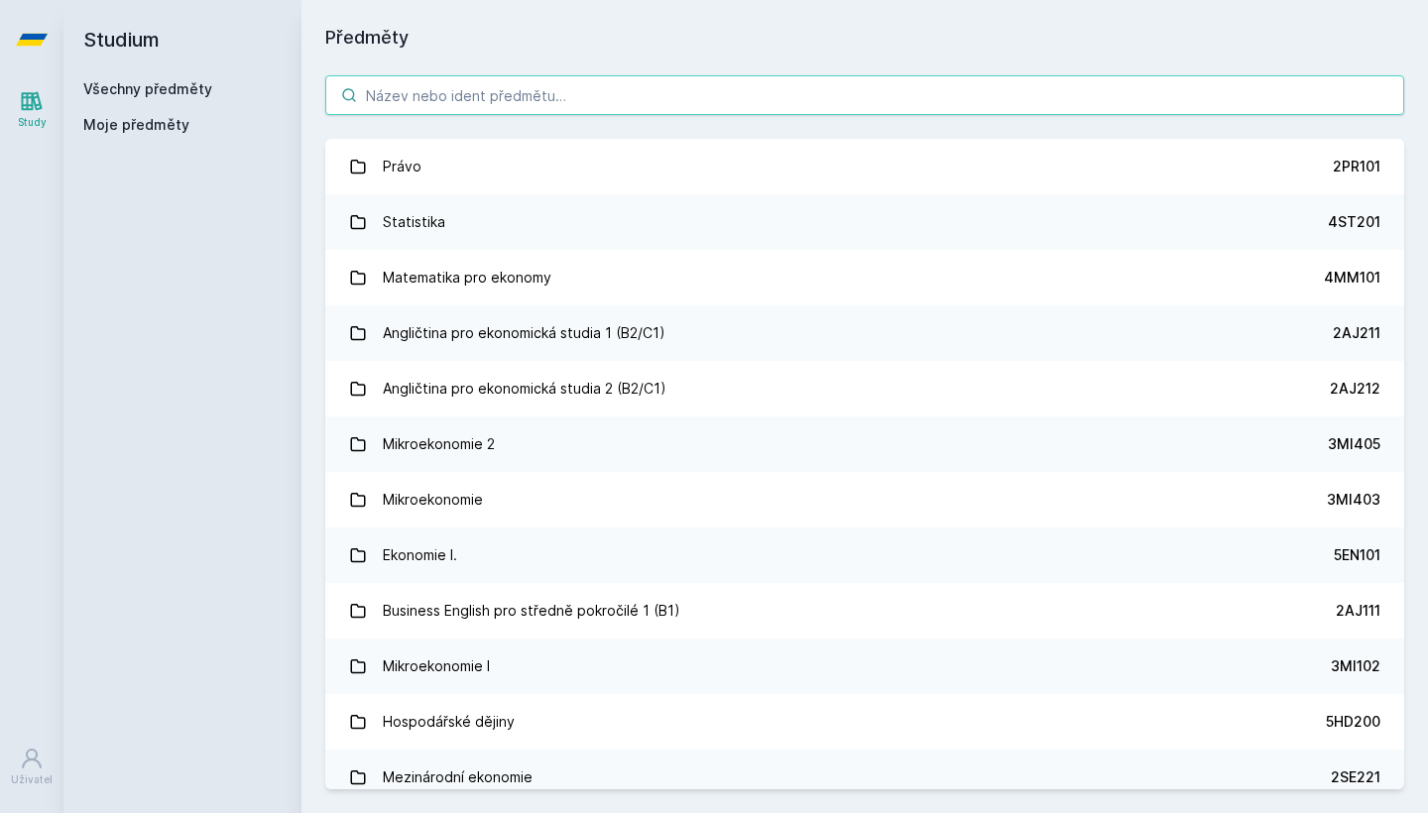
click at [445, 93] on input "search" at bounding box center [864, 95] width 1079 height 40
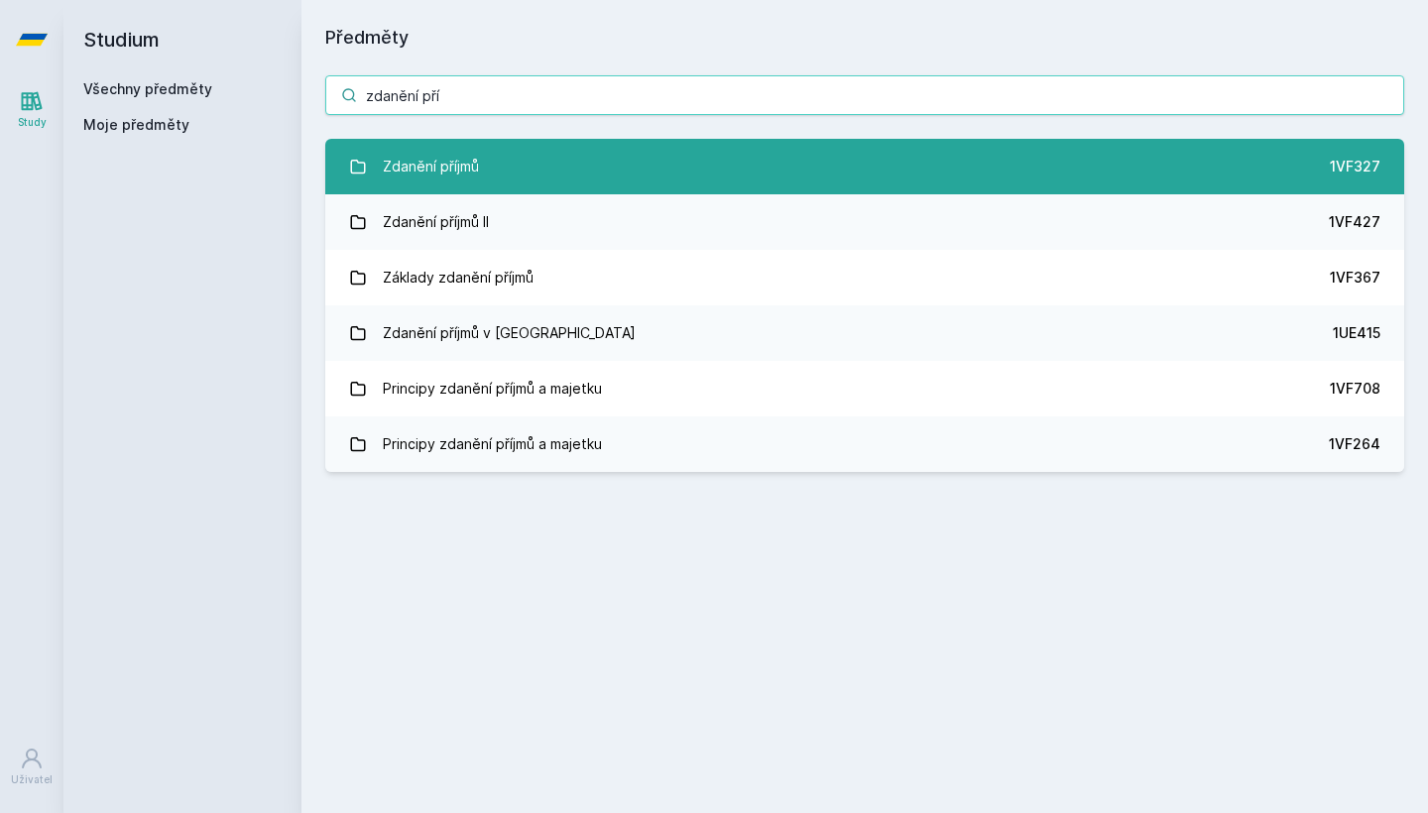
type input "zdanění pří"
click at [506, 164] on link "Zdanění příjmů 1VF327" at bounding box center [864, 167] width 1079 height 56
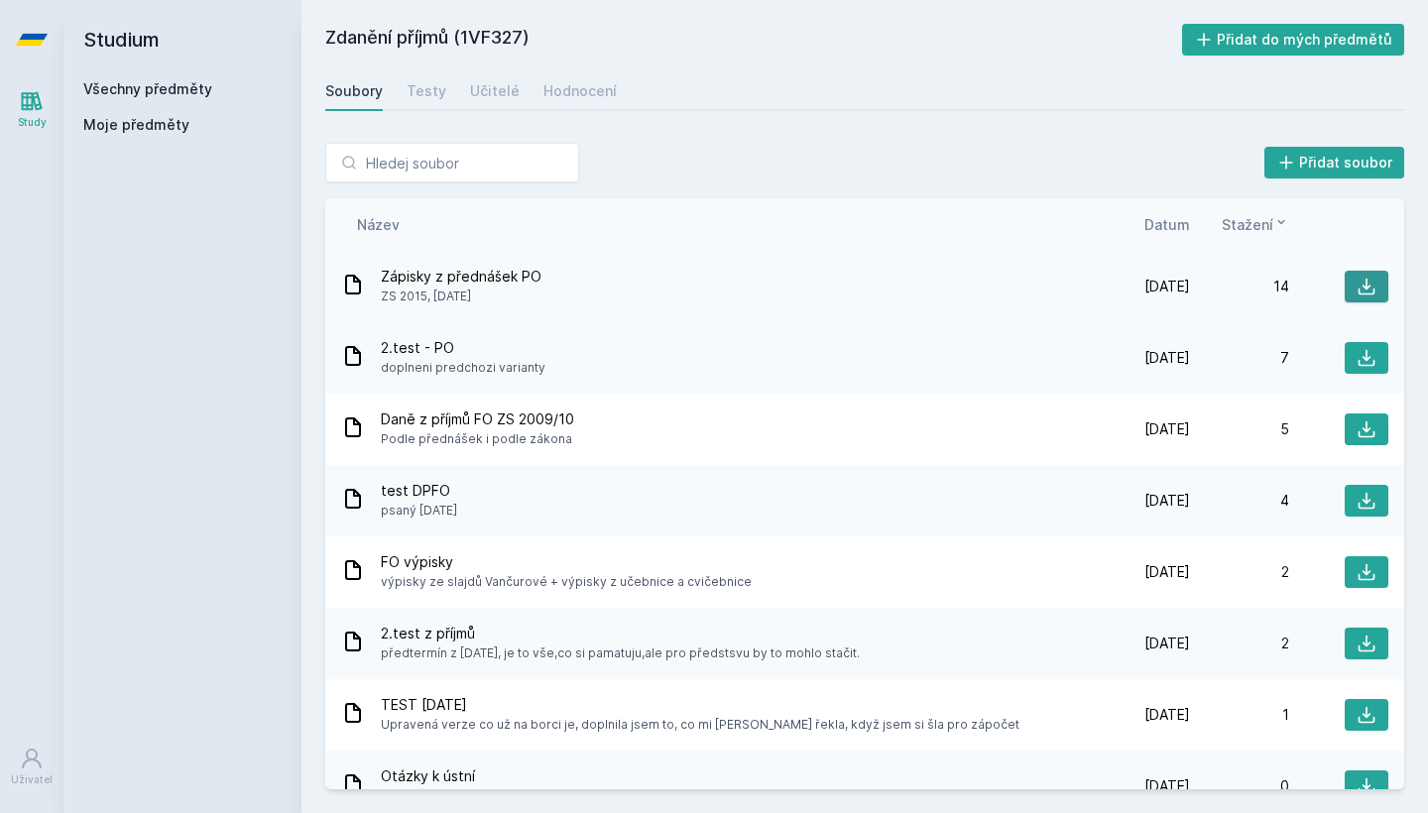
click at [1359, 295] on icon at bounding box center [1367, 287] width 17 height 17
